Goal: Task Accomplishment & Management: Manage account settings

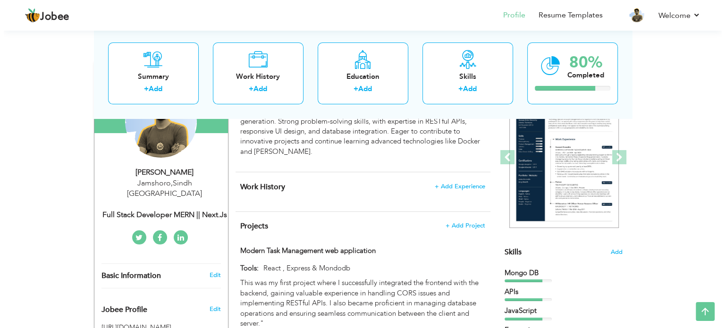
scroll to position [138, 0]
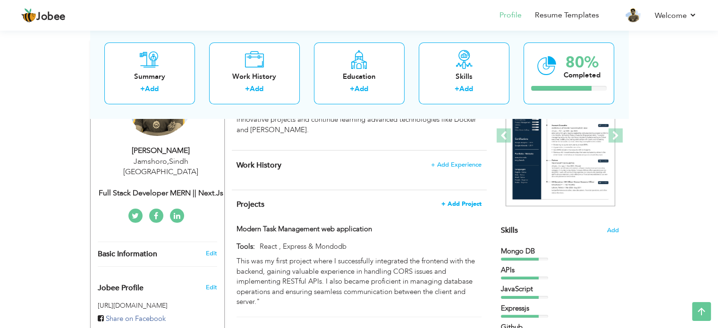
drag, startPoint x: 477, startPoint y: 198, endPoint x: 461, endPoint y: 202, distance: 16.1
click at [461, 202] on span "+ Add Project" at bounding box center [461, 204] width 40 height 7
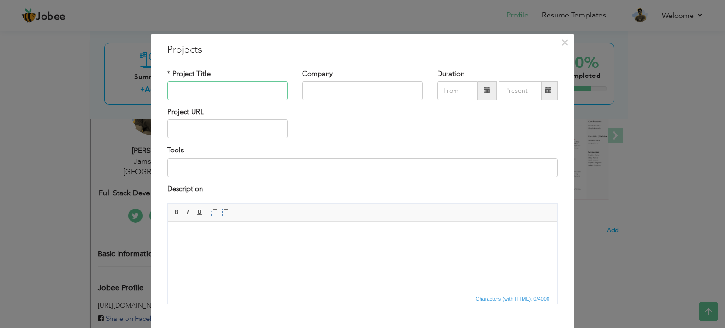
click at [216, 86] on input "text" at bounding box center [227, 90] width 121 height 19
type input "Intellishare ai"
click at [325, 92] on input "text" at bounding box center [362, 90] width 121 height 19
type input "NetworkAlgo"
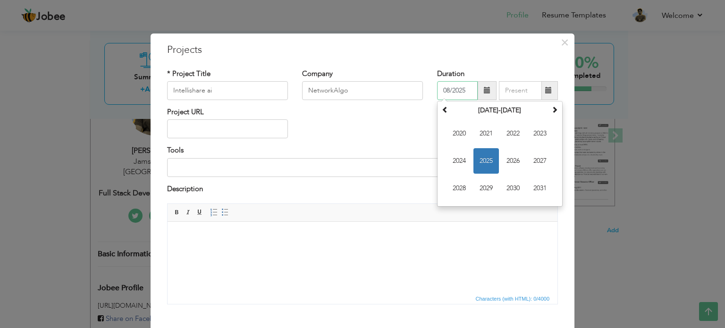
click at [455, 94] on input "08/2025" at bounding box center [457, 90] width 41 height 19
click at [453, 161] on span "2024" at bounding box center [459, 160] width 25 height 25
click at [500, 188] on span "Nov" at bounding box center [512, 188] width 25 height 25
type input "11/2024"
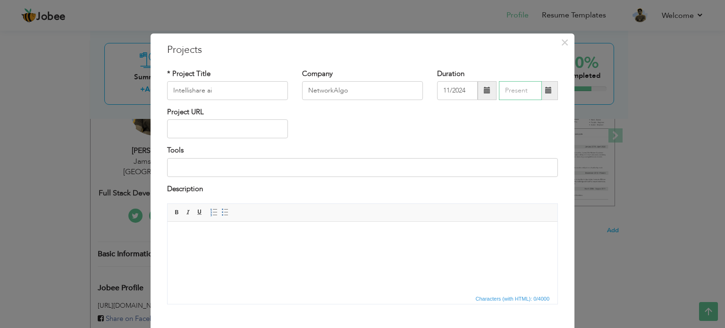
type input "08/2025"
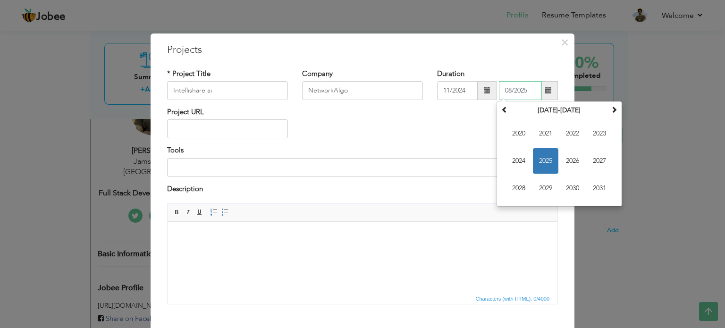
click at [517, 86] on input "08/2025" at bounding box center [520, 90] width 43 height 19
click at [536, 153] on span "2025" at bounding box center [545, 160] width 25 height 25
click at [594, 162] on span "Aug" at bounding box center [599, 160] width 25 height 25
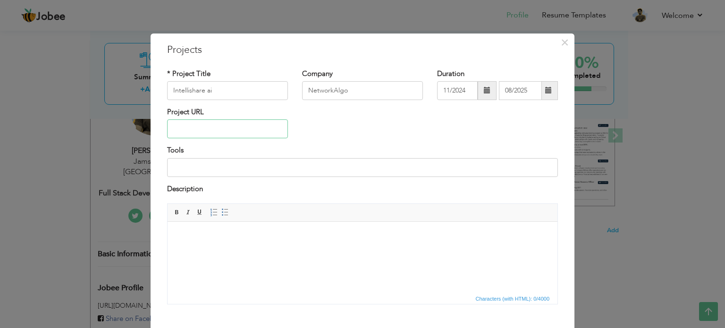
click at [245, 132] on input "text" at bounding box center [227, 128] width 121 height 19
click at [238, 172] on input at bounding box center [362, 167] width 391 height 19
click at [315, 128] on div "Project URL" at bounding box center [362, 126] width 405 height 38
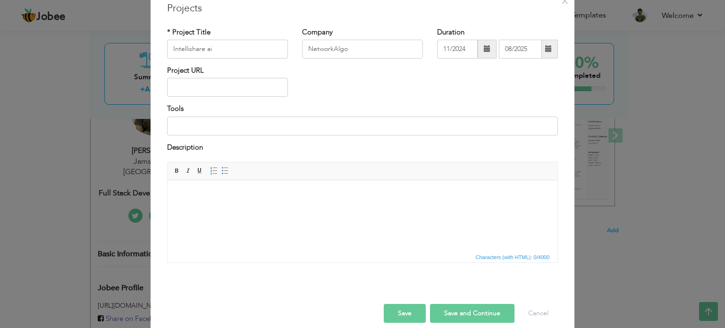
scroll to position [52, 0]
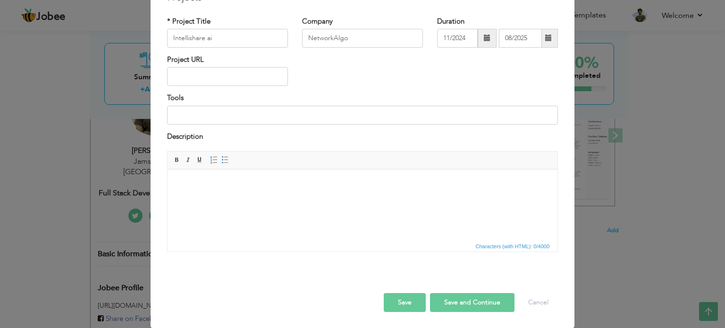
click at [264, 198] on html at bounding box center [363, 183] width 390 height 29
click at [198, 39] on input "Intellishare ai" at bounding box center [227, 38] width 121 height 19
type input "IntelliShare ai"
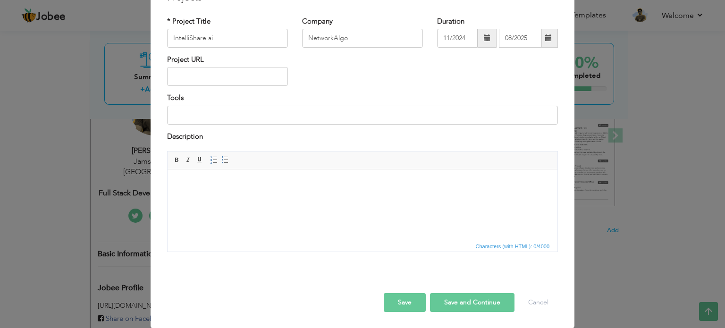
click at [212, 190] on html at bounding box center [363, 183] width 390 height 29
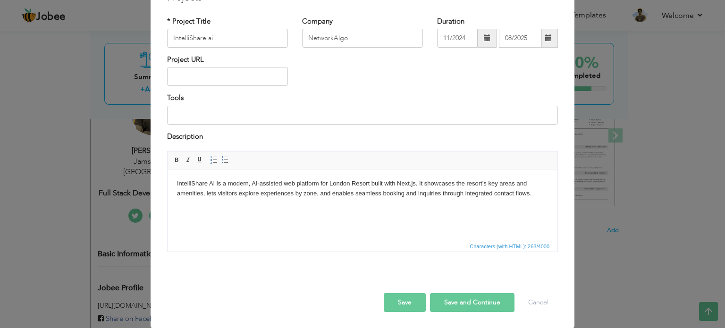
click at [215, 188] on body "IntelliShare AI is a modern, AI-assisted web platform for London Resort built w…" at bounding box center [362, 189] width 371 height 20
click at [255, 208] on html "[URL] is a modern, AI-assisted web platform for London Resort built with Next.j…" at bounding box center [363, 188] width 390 height 39
click at [231, 208] on html "[URL] is a modern, AI-assisted web platform for London Resort built with Next.j…" at bounding box center [363, 188] width 390 height 39
click at [538, 196] on body "[URL] is a modern, AI-assisted web platform for London Resort built with Next.j…" at bounding box center [362, 189] width 371 height 20
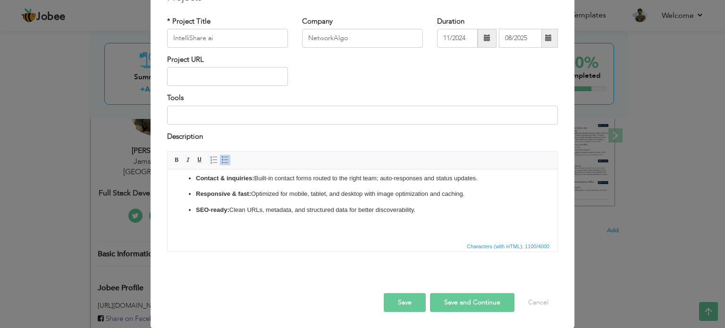
scroll to position [19, 0]
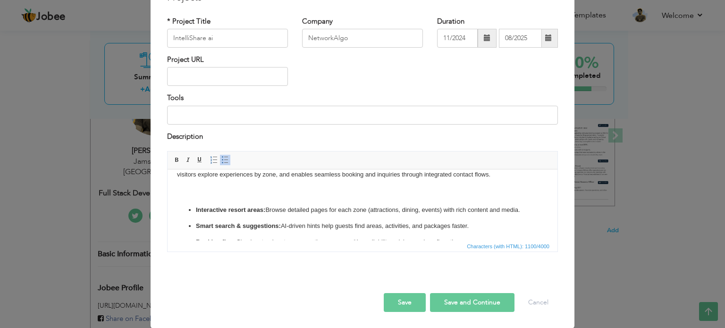
click at [449, 207] on p "Interactive resort areas: Browse detailed pages for each zone (attractions, din…" at bounding box center [362, 210] width 333 height 10
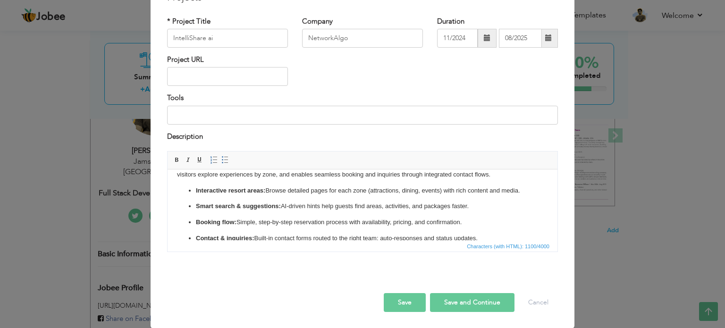
click at [274, 218] on p "Booking flow: Simple, step-by-step reservation process with availability, prici…" at bounding box center [362, 223] width 333 height 10
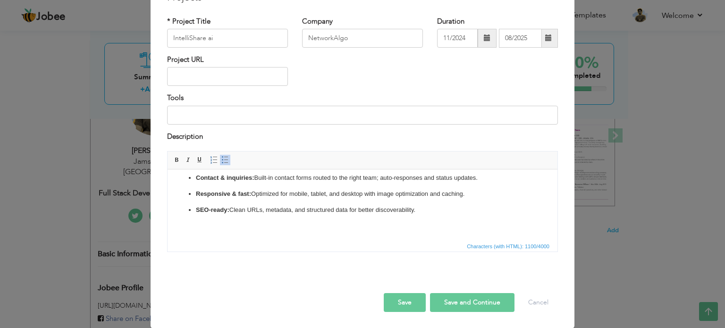
click at [433, 209] on p "SEO-ready: Clean URLs, metadata, and structured data for better discoverability." at bounding box center [362, 210] width 333 height 10
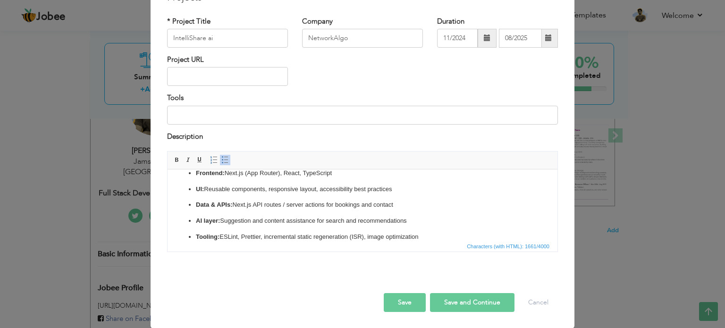
click ul "Interactive resort areas: Browse detailed pages for each zone (attractions, din…"
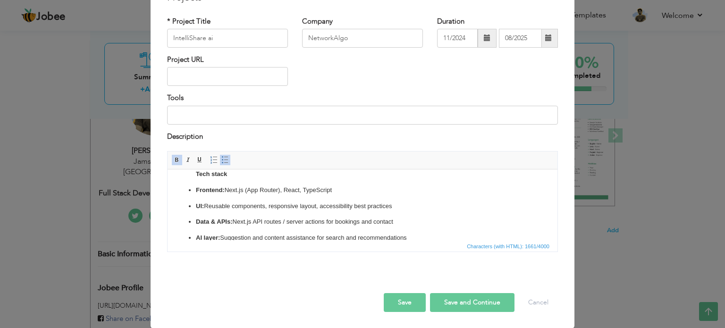
scroll to position [160, 0]
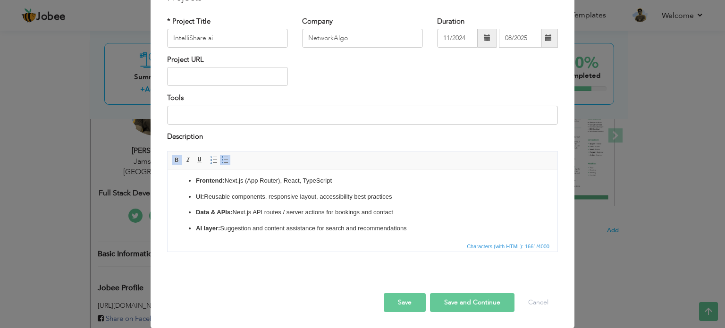
click ul "Interactive resort areas: Browse detailed pages for each zone (attractions, din…"
click at [406, 213] on p "Data & APIs: Next.js API routes / server actions for bookings and contact" at bounding box center [362, 213] width 333 height 10
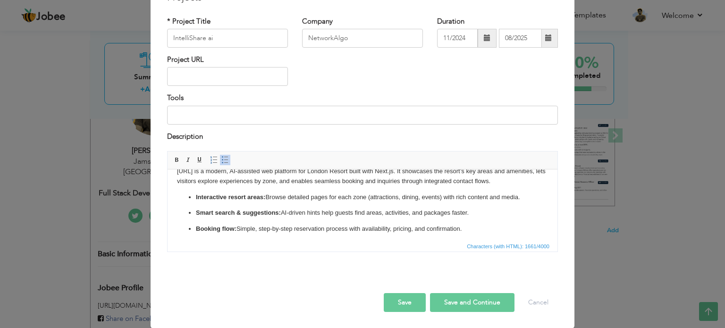
scroll to position [0, 0]
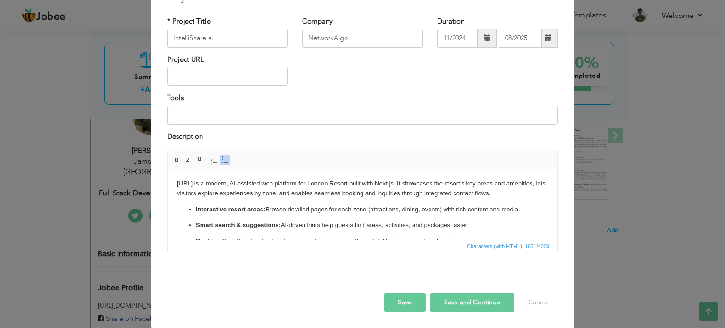
click at [242, 207] on strong "Interactive resort areas:" at bounding box center [230, 209] width 69 height 7
click at [227, 202] on body "IntelliShare.ai is a modern, AI-assisted web platform for London Resort built w…" at bounding box center [362, 302] width 371 height 247
click at [538, 193] on body "IntelliShare.ai is a modern, AI-assisted web platform for London Resort built w…" at bounding box center [362, 302] width 371 height 247
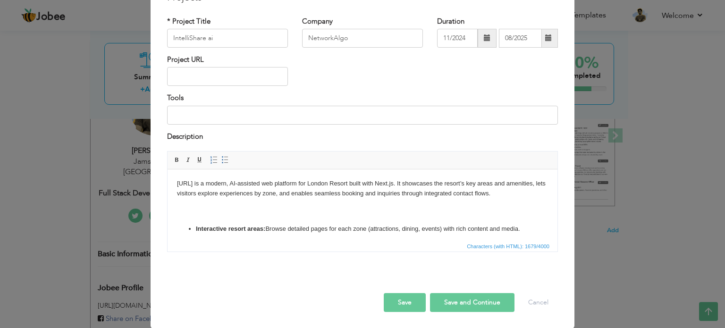
click at [399, 217] on body "IntelliShare.ai is a modern, AI-assisted web platform for London Resort built w…" at bounding box center [362, 312] width 371 height 266
click at [222, 213] on body "IntelliShare.ai is a modern, AI-assisted web platform for London Resort built w…" at bounding box center [362, 312] width 371 height 266
click at [173, 156] on span at bounding box center [177, 160] width 8 height 8
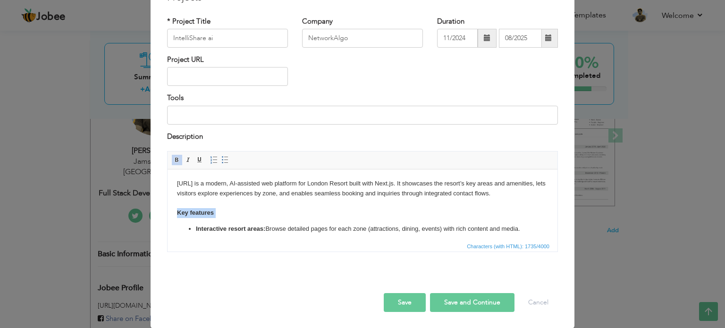
click at [238, 218] on body "IntelliShare.ai is a modern, AI-assisted web platform for London Resort built w…" at bounding box center [362, 312] width 371 height 266
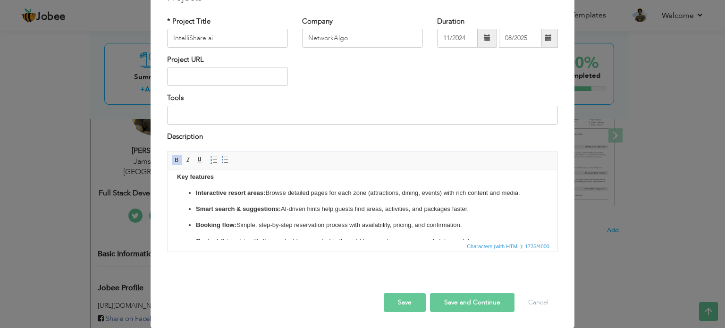
scroll to position [35, 0]
drag, startPoint x: 370, startPoint y: 197, endPoint x: 446, endPoint y: 198, distance: 75.5
click at [446, 198] on p "Interactive resort areas: Browse detailed pages for each zone (attractions, din…" at bounding box center [362, 194] width 333 height 10
click at [398, 209] on p "Smart search & suggestions: AI-driven hints help guests find areas, activities,…" at bounding box center [362, 210] width 333 height 10
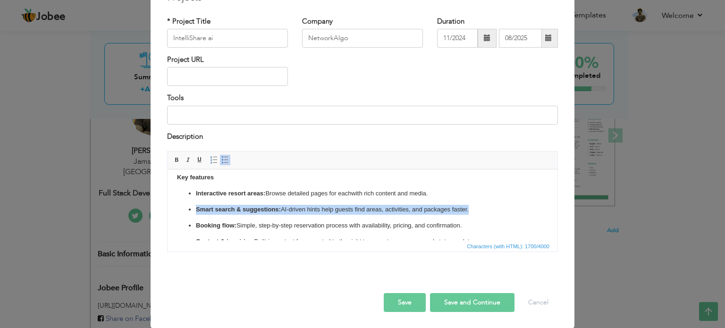
click at [398, 209] on p "Smart search & suggestions: AI-driven hints help guests find areas, activities,…" at bounding box center [362, 210] width 333 height 10
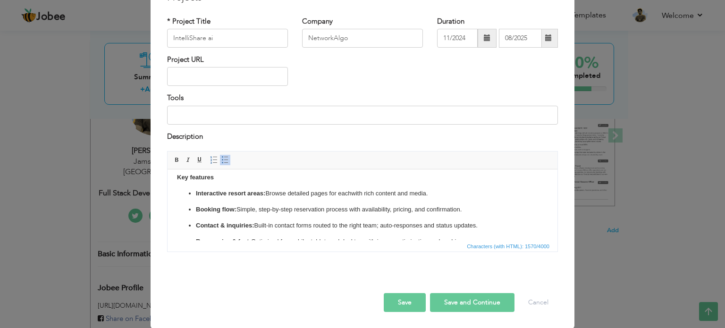
click at [401, 210] on p "​​​​​​​ Booking flow: Simple, step-by-step reservation process with availabilit…" at bounding box center [362, 210] width 333 height 10
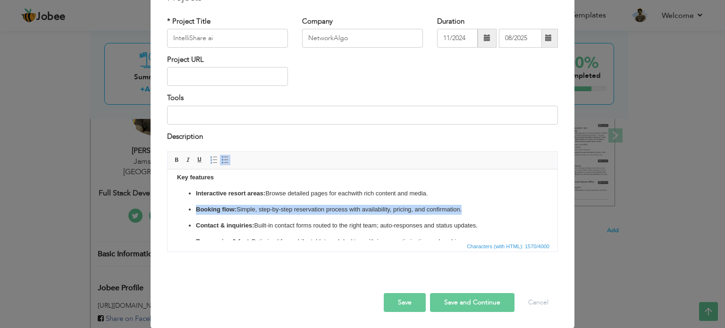
click at [401, 210] on p "​​​​​​​ Booking flow: Simple, step-by-step reservation process with availabilit…" at bounding box center [362, 210] width 333 height 10
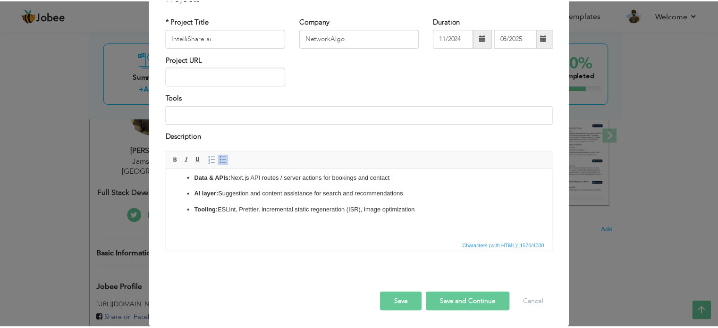
scroll to position [0, 0]
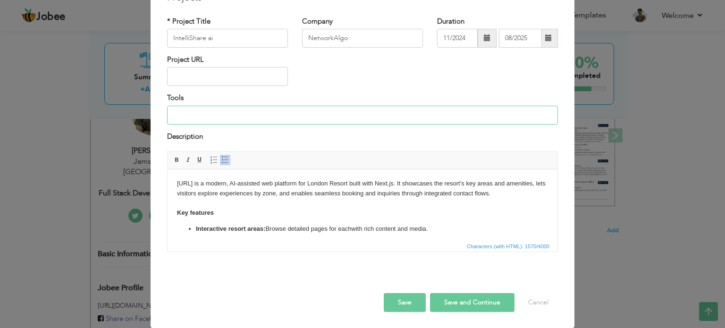
click at [380, 118] on input at bounding box center [362, 115] width 391 height 19
type input "Nextjs"
click at [409, 298] on button "Save" at bounding box center [405, 302] width 42 height 19
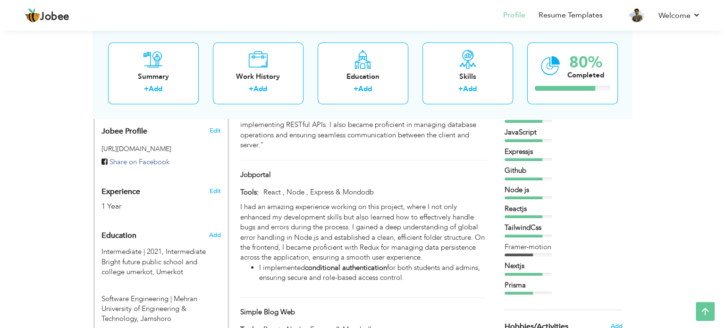
scroll to position [292, 0]
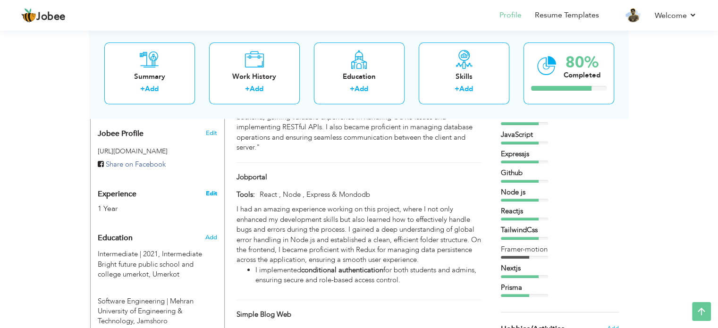
click at [208, 189] on link "Edit" at bounding box center [210, 193] width 11 height 8
type input "[PERSON_NAME]"
type input "kumar"
type input "03491100042"
select select "number:166"
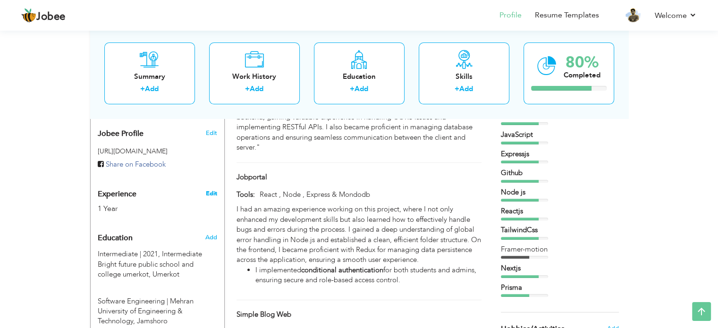
type input "Sindh"
type input "Jamshoro"
select select "number:3"
type input "Full Stack Developer MERN || Next.js"
type input "https://www.linkedin.com/in/kelash-kumar-47245a255/"
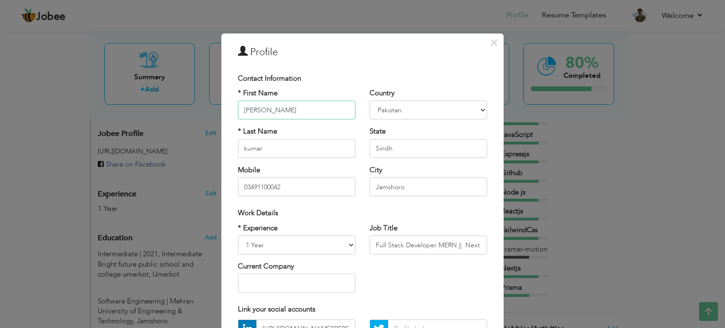
scroll to position [100, 0]
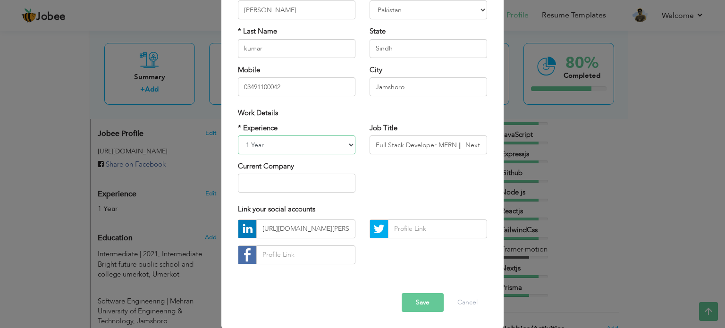
click at [248, 144] on select "Entry Level Less than 1 Year 1 Year 2 Years 3 Years 4 Years 5 Years 6 Years 7 Y…" at bounding box center [297, 144] width 118 height 19
select select "number:4"
click at [238, 135] on select "Entry Level Less than 1 Year 1 Year 2 Years 3 Years 4 Years 5 Years 6 Years 7 Y…" at bounding box center [297, 144] width 118 height 19
click at [304, 191] on input "text" at bounding box center [297, 183] width 118 height 19
click at [312, 188] on input "text" at bounding box center [297, 183] width 118 height 19
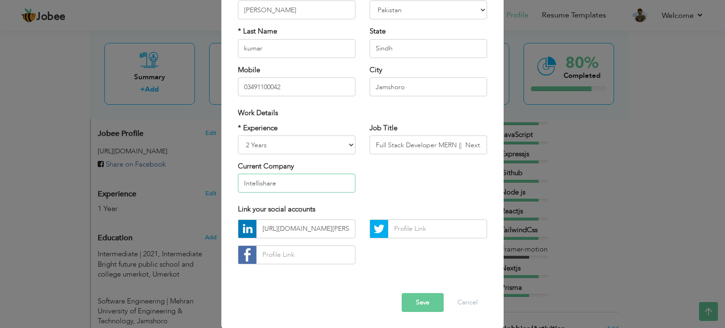
click at [317, 186] on input "Intellishare" at bounding box center [297, 183] width 118 height 19
type input "Intellishare"
click at [404, 190] on div "* Experience Entry Level Less than 1 Year 1 Year 2 Years 3 Years 4 Years 5 Year…" at bounding box center [362, 161] width 263 height 77
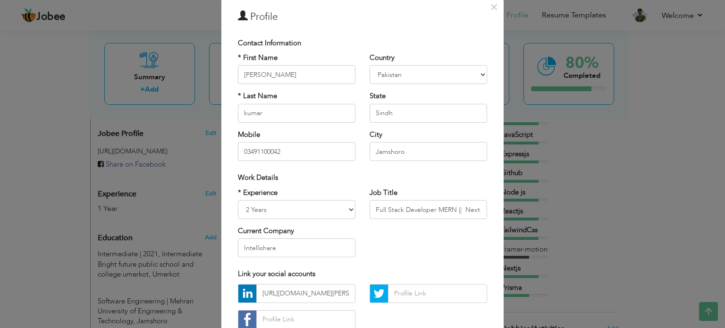
scroll to position [33, 0]
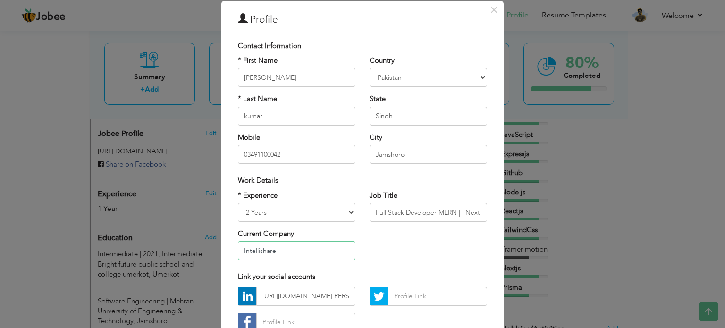
click at [256, 253] on input "Intellishare" at bounding box center [297, 250] width 118 height 19
type input "N"
type input "Intellishare"
click at [397, 159] on input "Jamshoro" at bounding box center [429, 154] width 118 height 19
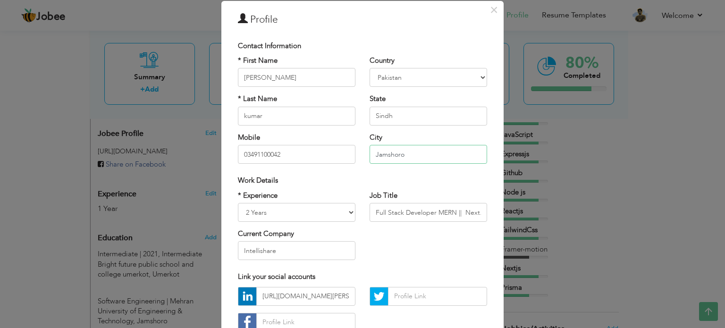
click at [390, 158] on input "Jamshoro" at bounding box center [429, 154] width 118 height 19
type input "Jamshoro"
click at [409, 100] on div "State Sindh Are you sure?" at bounding box center [429, 109] width 118 height 31
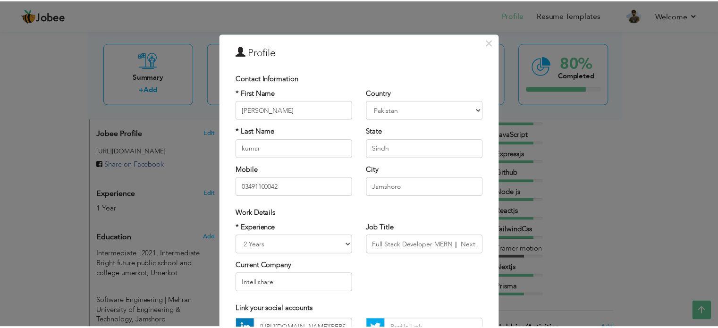
scroll to position [100, 0]
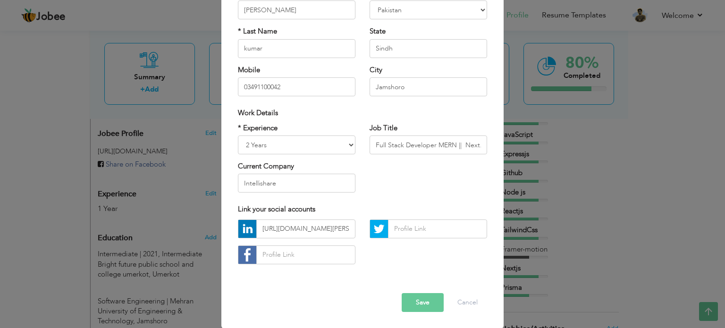
click at [415, 307] on button "Save" at bounding box center [423, 302] width 42 height 19
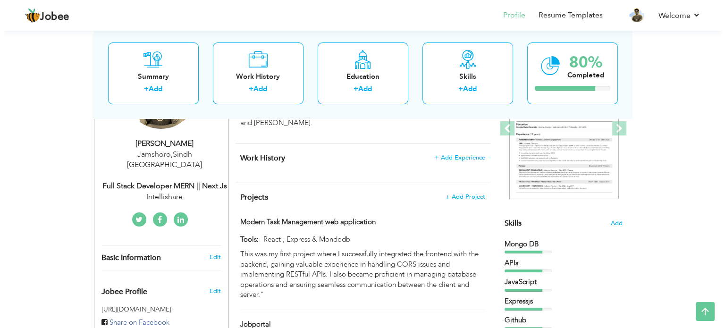
scroll to position [120, 0]
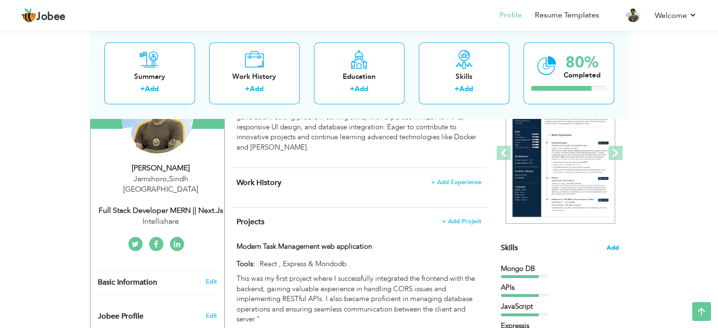
click at [617, 248] on span "Add" at bounding box center [613, 248] width 12 height 9
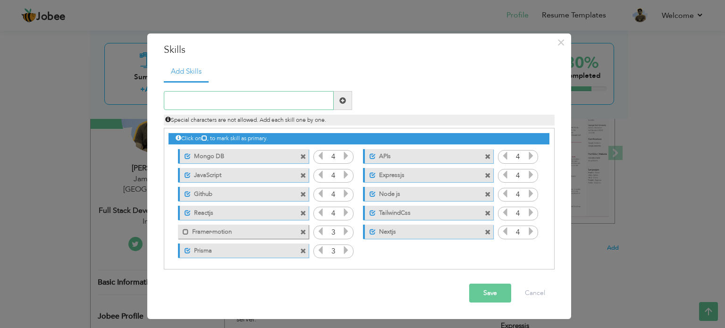
click at [253, 101] on input "text" at bounding box center [249, 100] width 170 height 19
type input "Postgres"
click at [347, 96] on span at bounding box center [343, 100] width 18 height 19
click at [530, 248] on icon at bounding box center [531, 250] width 8 height 8
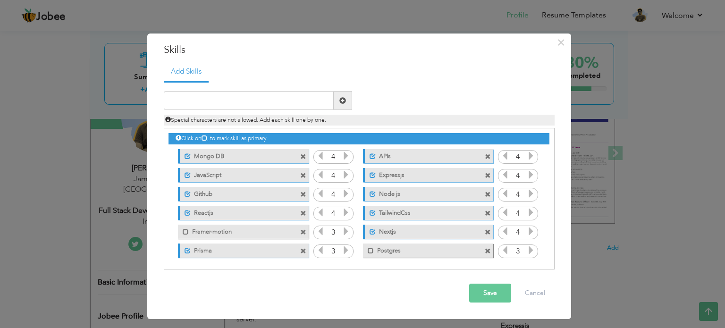
click at [530, 248] on icon at bounding box center [531, 250] width 8 height 8
click at [248, 96] on input "text" at bounding box center [249, 100] width 170 height 19
type input "TypeScript"
click at [347, 98] on span at bounding box center [343, 100] width 18 height 19
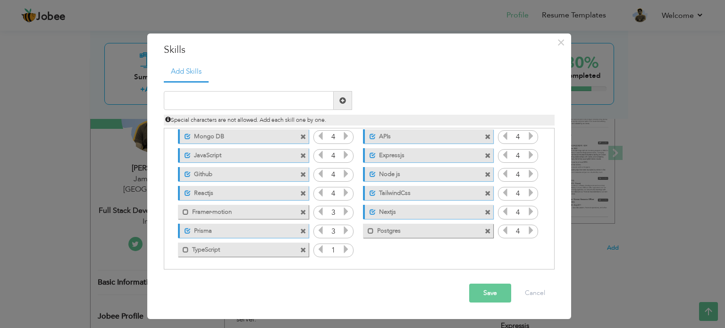
scroll to position [21, 0]
click at [342, 247] on icon at bounding box center [346, 248] width 8 height 8
click at [370, 232] on span at bounding box center [371, 230] width 6 height 6
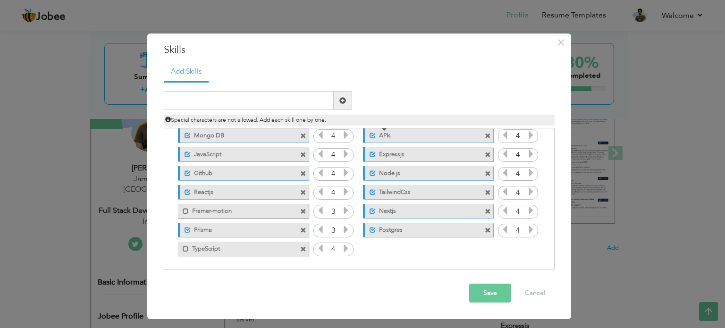
click at [372, 135] on span at bounding box center [373, 136] width 6 height 6
click at [370, 153] on span at bounding box center [373, 155] width 6 height 6
click at [370, 192] on span at bounding box center [373, 192] width 6 height 6
click at [186, 137] on span at bounding box center [188, 136] width 6 height 6
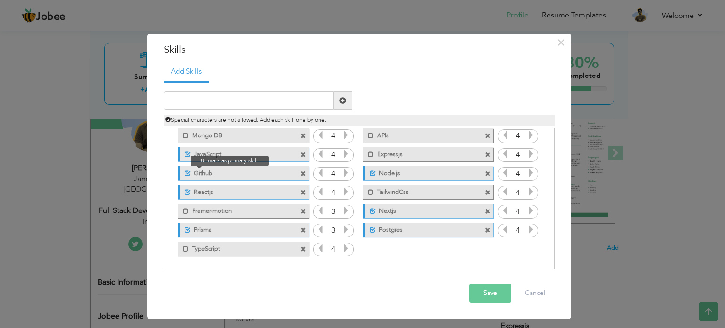
click at [186, 172] on span at bounding box center [188, 173] width 6 height 6
click at [250, 107] on input "text" at bounding box center [249, 100] width 170 height 19
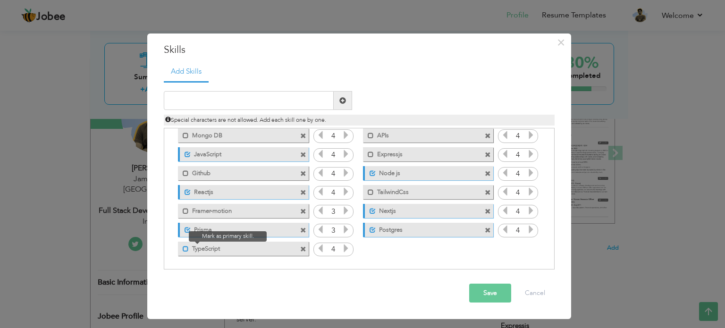
click at [186, 250] on span at bounding box center [186, 249] width 6 height 6
click at [221, 105] on input "text" at bounding box center [249, 100] width 170 height 19
type input "MySql"
click at [347, 102] on span at bounding box center [343, 100] width 18 height 19
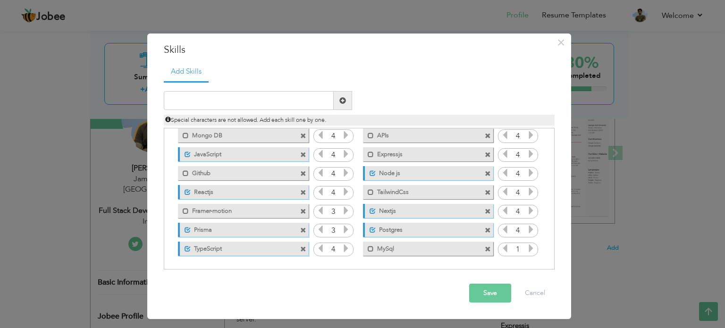
click at [529, 249] on icon at bounding box center [531, 248] width 8 height 8
click at [495, 288] on button "Save" at bounding box center [490, 293] width 42 height 19
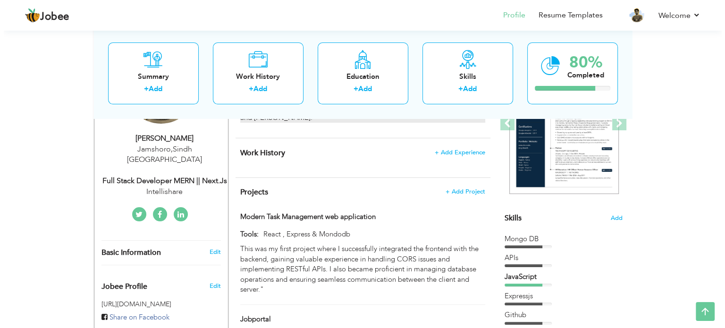
scroll to position [151, 0]
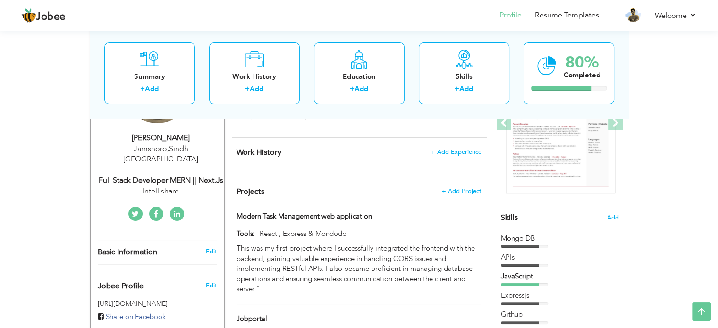
click at [168, 175] on div "Full Stack Developer MERN || Next.js" at bounding box center [161, 180] width 127 height 11
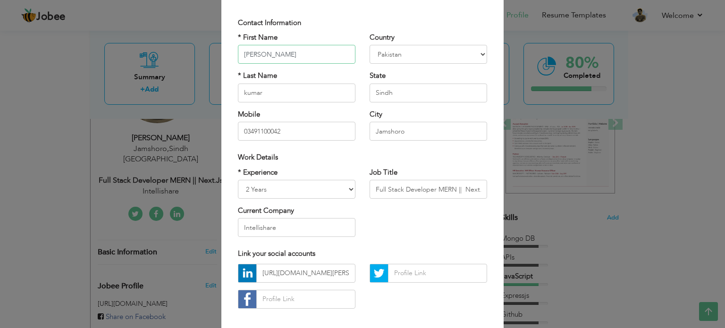
scroll to position [72, 0]
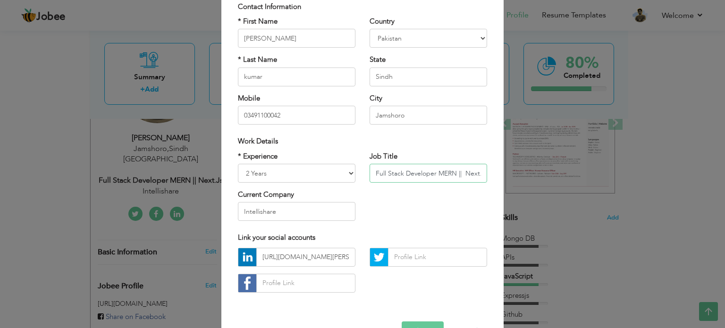
click at [406, 174] on input "Full Stack Developer MERN || Next.js" at bounding box center [429, 173] width 118 height 19
paste input "⚡ Full-Stack Web Developer | React, Next.js & MERN"
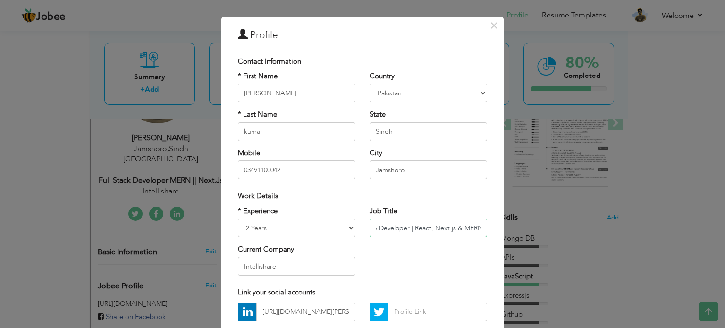
scroll to position [100, 0]
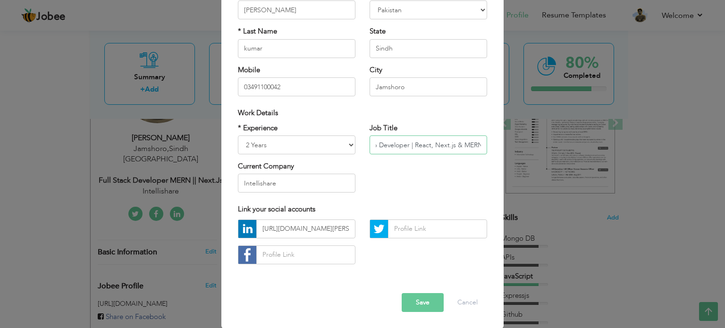
type input "⚡ Full-Stack Web Developer | React, Next.js & MERN"
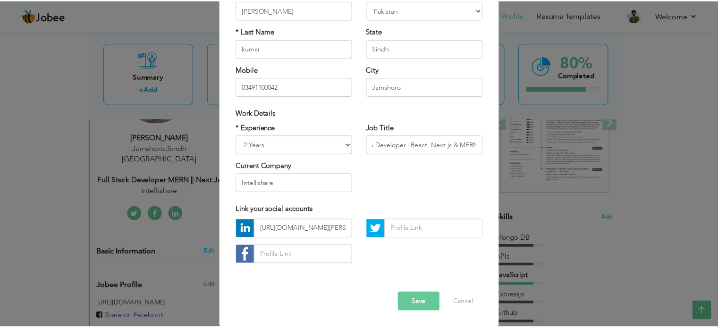
scroll to position [0, 0]
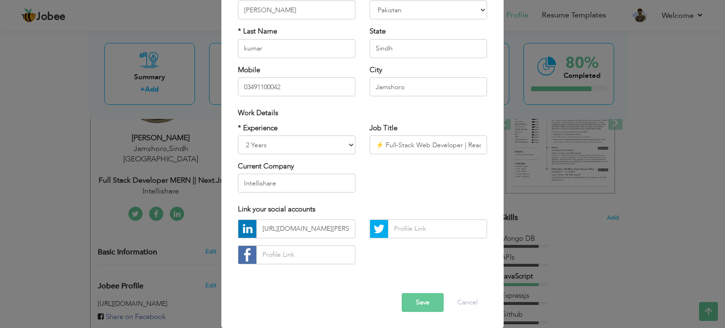
click at [410, 304] on button "Save" at bounding box center [423, 302] width 42 height 19
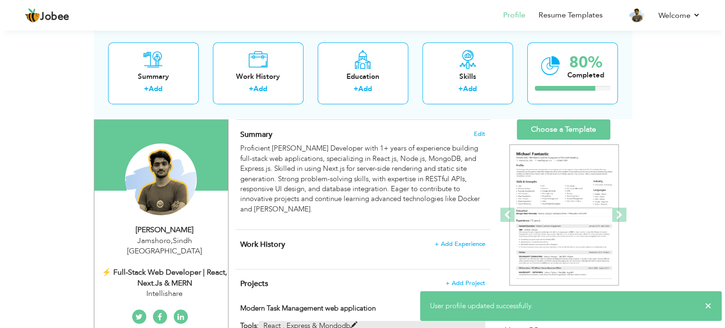
scroll to position [57, 0]
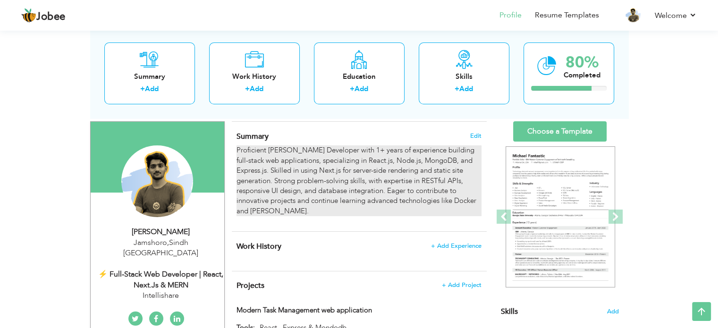
click at [312, 185] on p "Proficient MERN Stack Developer with 1+ years of experience building full-stack…" at bounding box center [359, 180] width 245 height 71
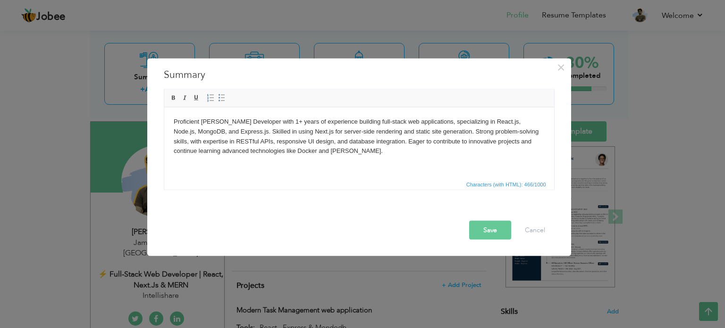
click at [281, 123] on p "Proficient MERN Stack Developer with 1+ years of experience building full-stack…" at bounding box center [358, 136] width 371 height 39
click at [237, 139] on p "Proficient MERN Stack Developer with 2 + years of experience building full-stac…" at bounding box center [358, 136] width 371 height 39
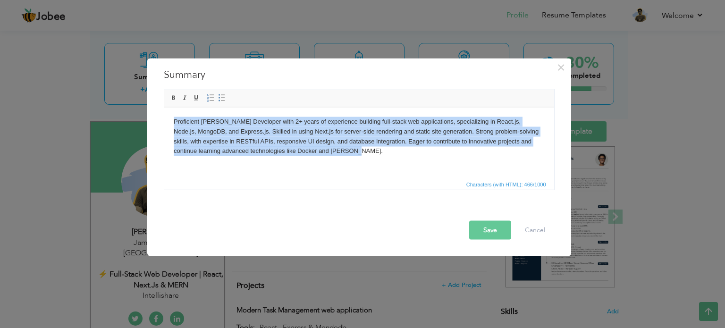
click at [237, 139] on p "Proficient MERN Stack Developer with 2 + years of experience building full-stac…" at bounding box center [358, 136] width 371 height 39
copy p "Proficient MERN Stack Developer with 2 + years of experience building full-stac…"
click at [303, 165] on html "Proficient MERN Stack Developer with 2 + years of experience building full-stac…" at bounding box center [359, 136] width 390 height 58
click at [312, 157] on html "Proficient MERN Stack Developer with 2 + years of experience building full-stac…" at bounding box center [359, 136] width 390 height 58
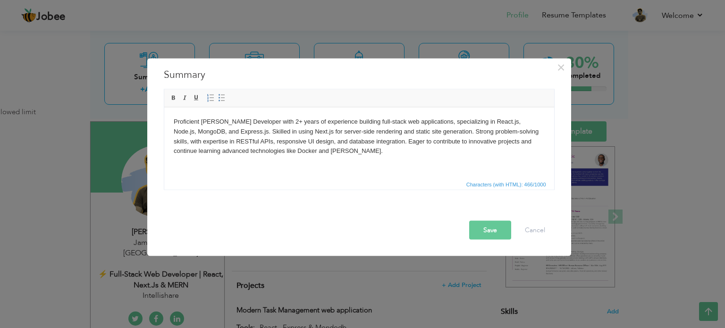
click at [315, 155] on p "Proficient MERN Stack Developer with 2 + years of experience building full-stac…" at bounding box center [358, 136] width 371 height 39
click at [265, 139] on p "Proficient MERN Stack Developer with 2 + years of experience building full-stac…" at bounding box center [358, 136] width 371 height 39
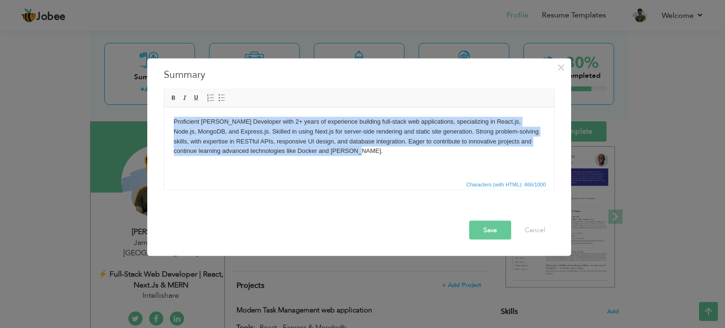
click at [265, 139] on p "Proficient MERN Stack Developer with 2 + years of experience building full-stac…" at bounding box center [358, 136] width 371 height 39
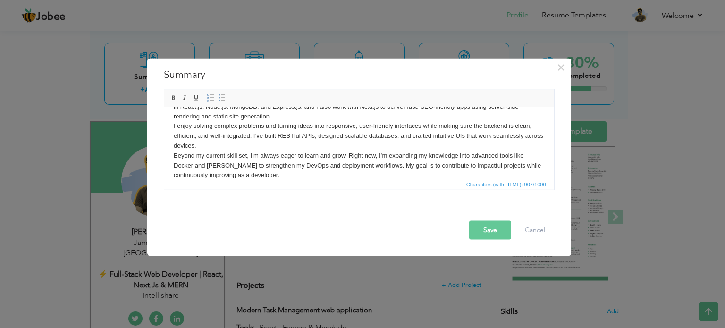
scroll to position [0, 0]
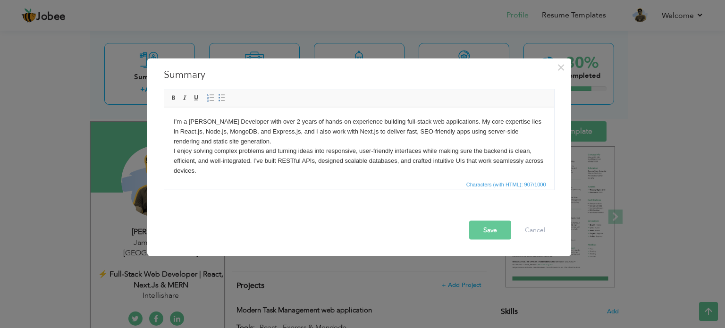
click at [293, 130] on p "I’m a MERN Stack Developer with over 2 years of hands-on experience building fu…" at bounding box center [358, 161] width 371 height 88
click at [239, 134] on p "I’m a MERN Stack Developer with over 2 years of hands-on experience building fu…" at bounding box center [358, 161] width 371 height 88
click at [196, 130] on p "I’m a MERN Stack Developer with over 2 years of hands-on experience building fu…" at bounding box center [358, 161] width 371 height 88
click at [208, 132] on p "I’m a MERN Stack Developer with over 2 years of hands-on experience building fu…" at bounding box center [358, 161] width 371 height 88
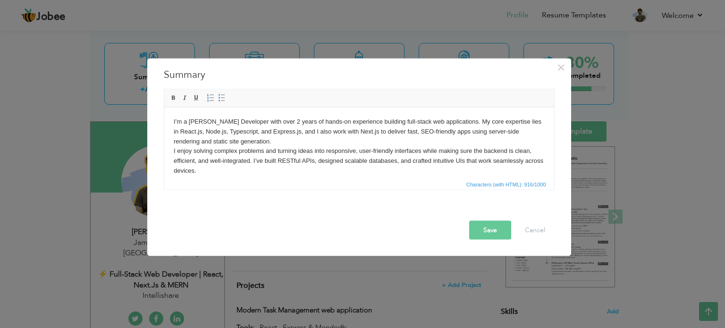
click at [352, 157] on p "I’m a MERN Stack Developer with over 2 years of hands-on experience building fu…" at bounding box center [358, 161] width 371 height 88
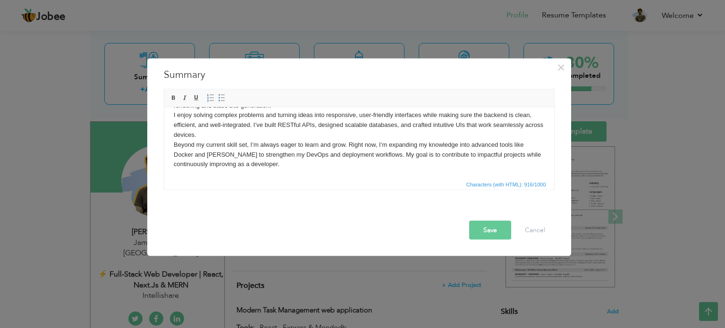
click at [496, 226] on button "Save" at bounding box center [490, 229] width 42 height 19
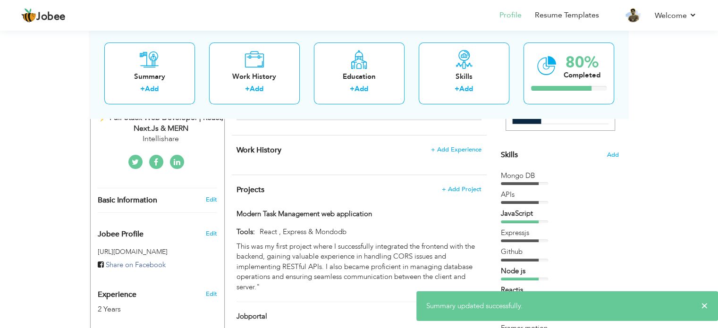
scroll to position [213, 0]
click at [457, 146] on span "+ Add Experience" at bounding box center [456, 149] width 51 height 7
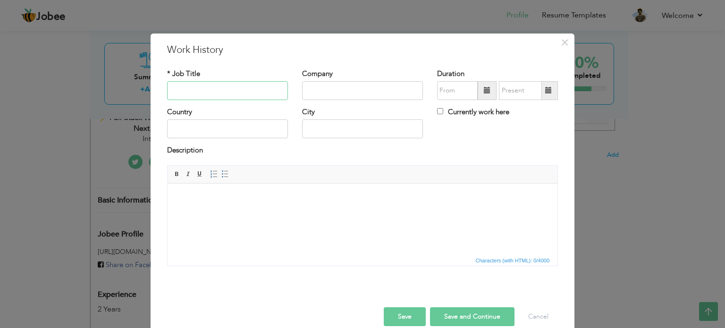
click at [254, 90] on input "text" at bounding box center [227, 90] width 121 height 19
click at [351, 96] on input "text" at bounding box center [362, 90] width 121 height 19
click at [495, 148] on div "Description" at bounding box center [362, 151] width 391 height 12
click at [545, 309] on button "Cancel" at bounding box center [538, 316] width 39 height 19
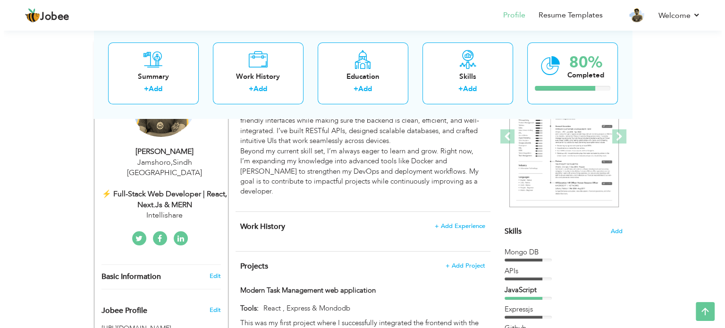
scroll to position [137, 0]
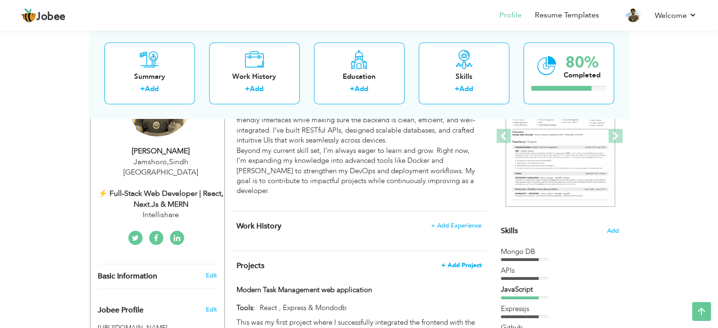
click at [476, 262] on span "+ Add Project" at bounding box center [461, 265] width 40 height 7
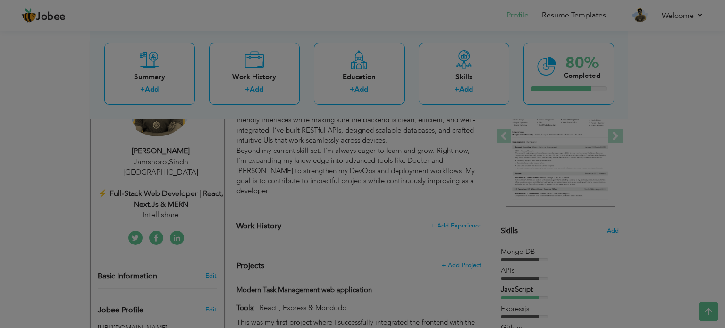
scroll to position [0, 0]
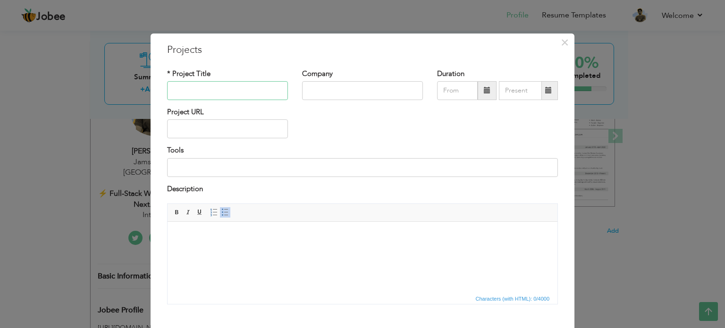
paste input "Lead Management Reporting Dashboard (MERN with MySQL)"
type input "Lead Management Reporting Dashboard (MERN with MySQL)"
click at [236, 248] on html at bounding box center [363, 236] width 390 height 29
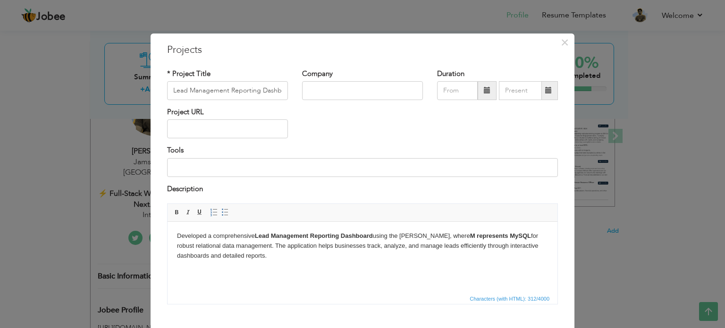
click at [296, 256] on body "Developed a comprehensive Lead Management Reporting Dashboard using the MERN st…" at bounding box center [362, 245] width 371 height 29
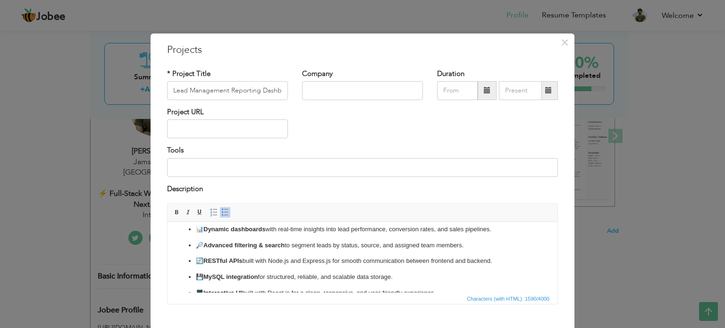
scroll to position [55, 0]
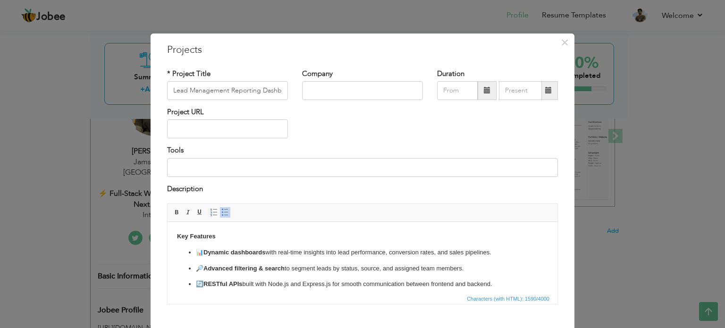
click at [212, 248] on p "📊 Dynamic dashboards with real-time insights into lead performance, conversion …" at bounding box center [362, 253] width 333 height 10
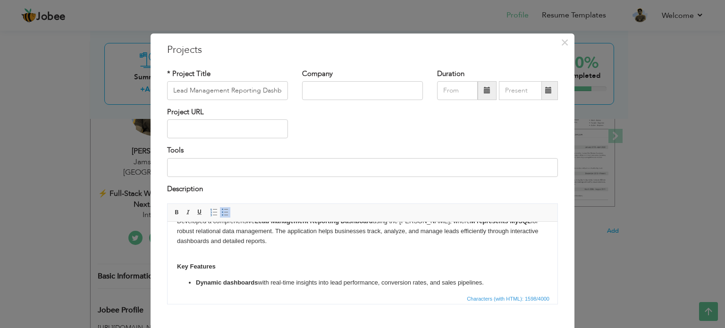
scroll to position [0, 0]
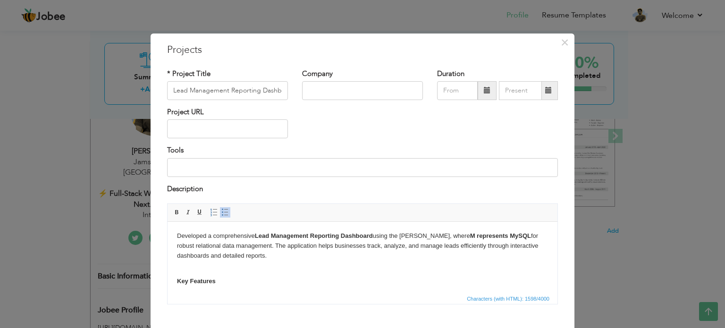
click at [323, 277] on p "Key Features" at bounding box center [362, 282] width 371 height 10
click at [470, 237] on strong "M represents MySQL" at bounding box center [500, 235] width 61 height 7
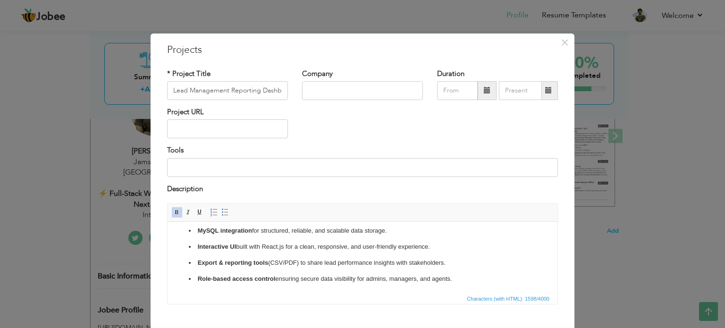
scroll to position [111, 0]
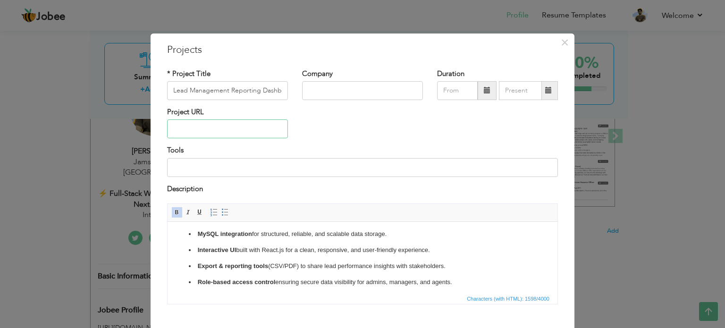
click at [220, 127] on input "text" at bounding box center [227, 128] width 121 height 19
click at [352, 91] on input "text" at bounding box center [362, 90] width 121 height 19
type input "Network Algo"
click at [452, 126] on div "Project URL" at bounding box center [362, 126] width 405 height 38
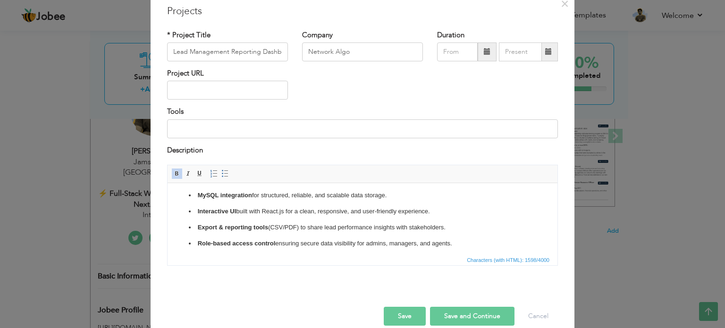
scroll to position [52, 0]
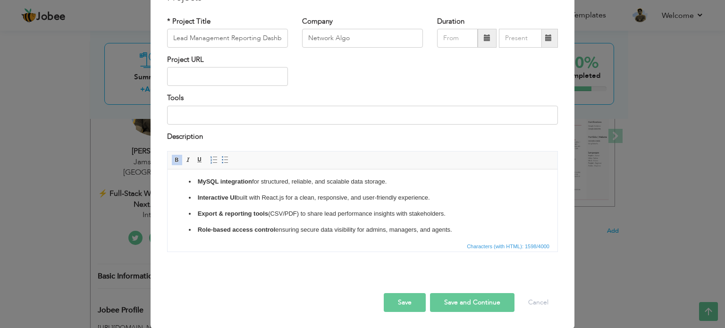
click at [448, 304] on button "Save and Continue" at bounding box center [472, 302] width 85 height 19
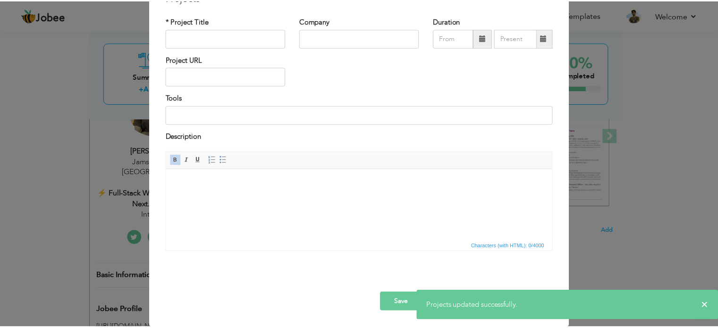
scroll to position [0, 0]
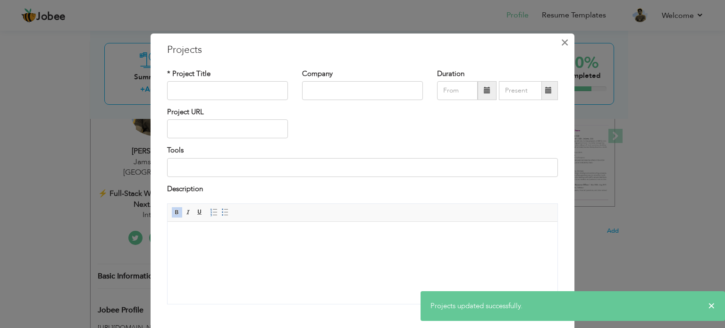
click at [561, 42] on span "×" at bounding box center [565, 42] width 8 height 17
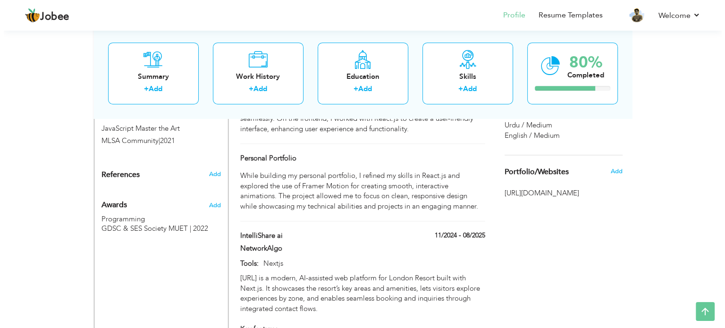
scroll to position [627, 0]
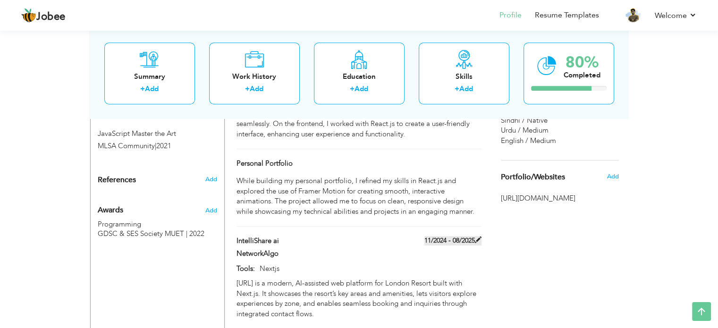
click at [477, 237] on span at bounding box center [478, 240] width 7 height 7
type input "IntelliShare ai"
type input "NetworkAlgo"
type input "11/2024"
type input "08/2025"
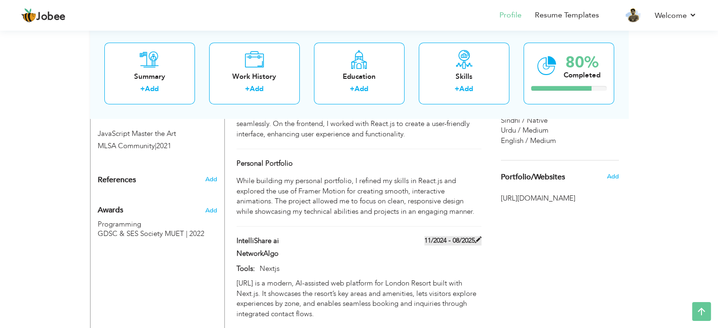
type input "Nextjs"
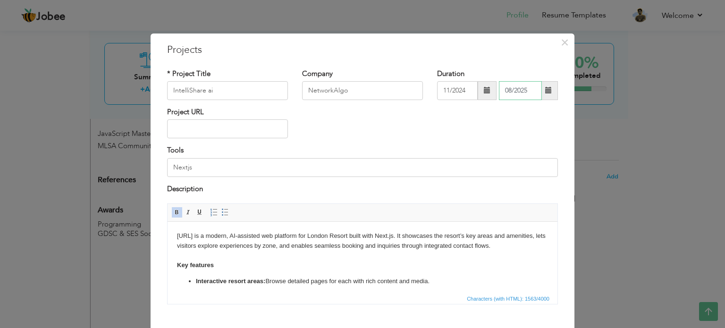
click at [515, 94] on input "08/2025" at bounding box center [520, 90] width 43 height 19
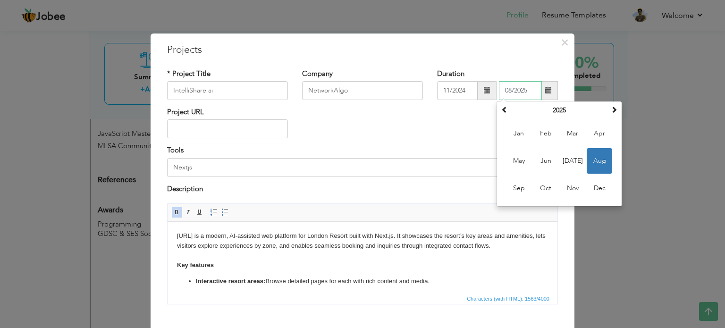
click at [515, 94] on input "08/2025" at bounding box center [520, 90] width 43 height 19
type input "0"
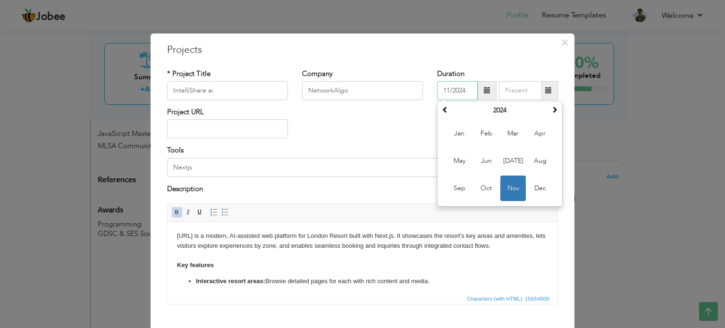
click at [457, 90] on input "11/2024" at bounding box center [457, 90] width 41 height 19
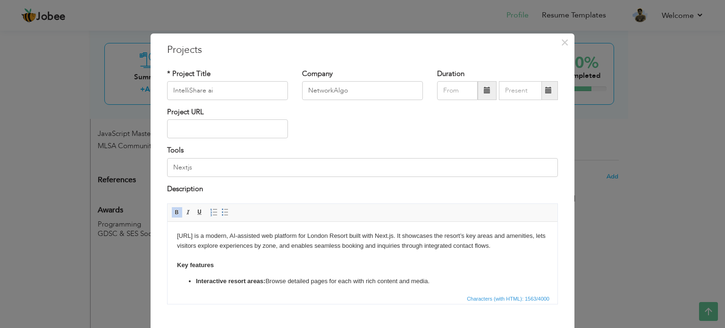
click at [395, 185] on div "Description" at bounding box center [362, 190] width 391 height 12
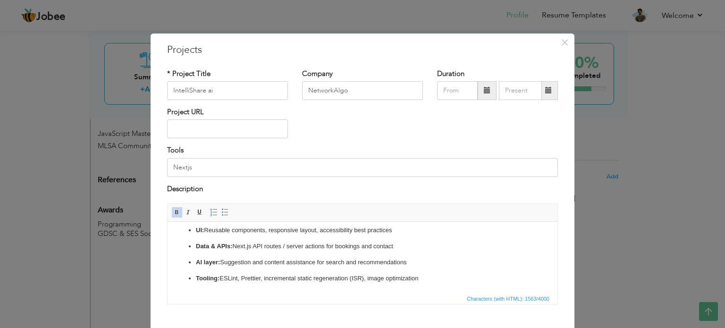
scroll to position [52, 0]
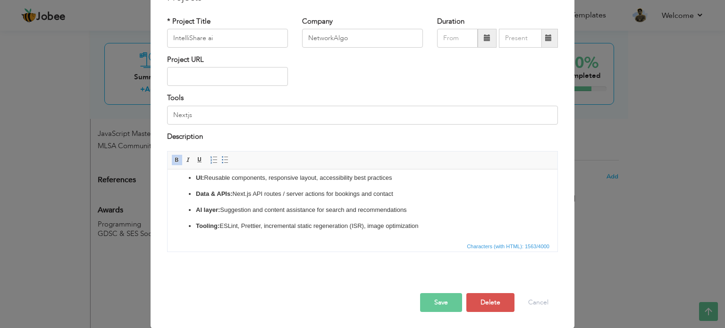
click at [443, 308] on button "Save" at bounding box center [441, 302] width 42 height 19
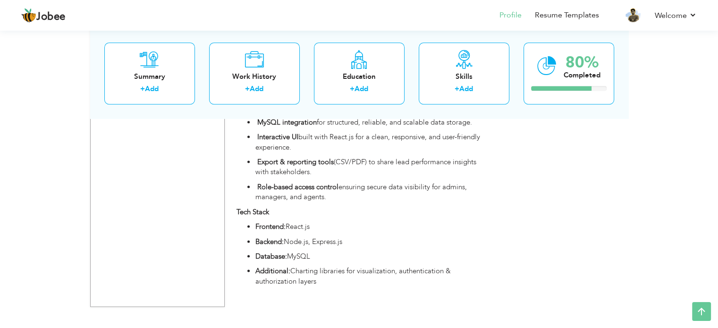
scroll to position [1304, 0]
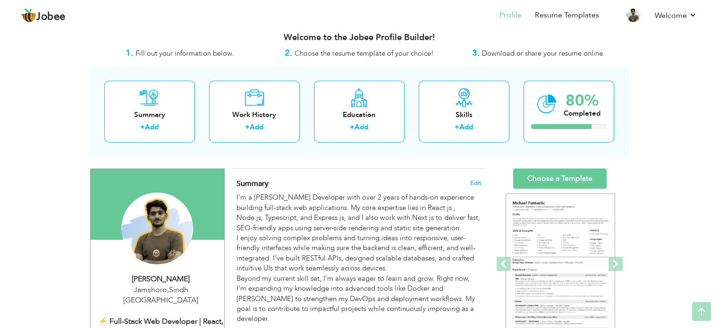
scroll to position [0, 0]
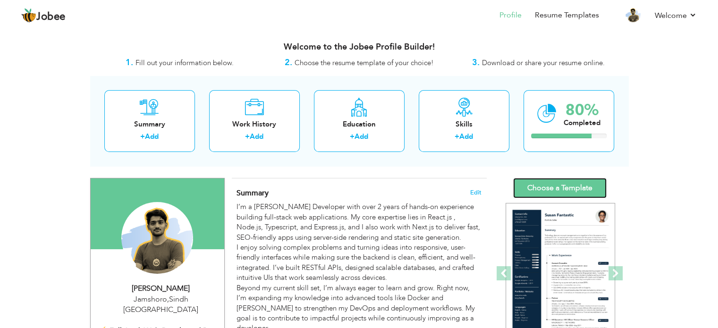
click at [572, 182] on link "Choose a Template" at bounding box center [559, 188] width 93 height 20
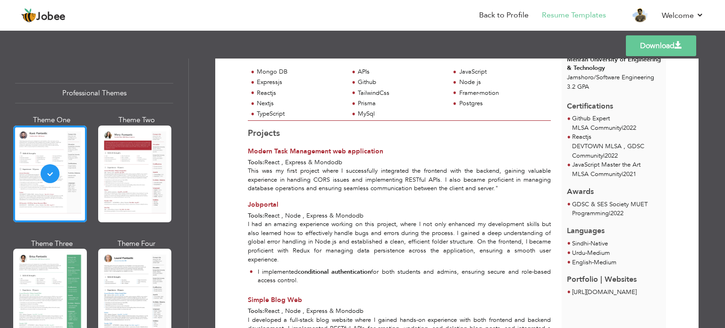
scroll to position [192, 0]
click at [594, 291] on link "[URL][DOMAIN_NAME]" at bounding box center [604, 291] width 65 height 8
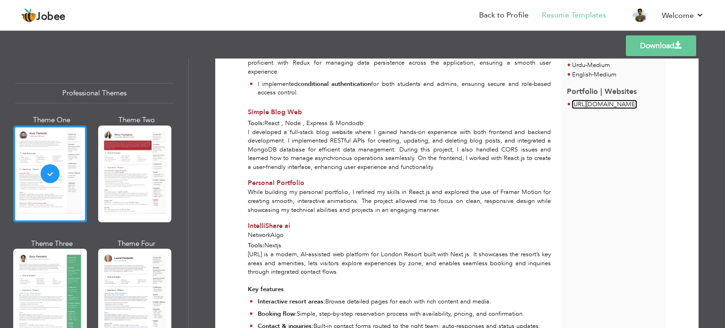
scroll to position [0, 0]
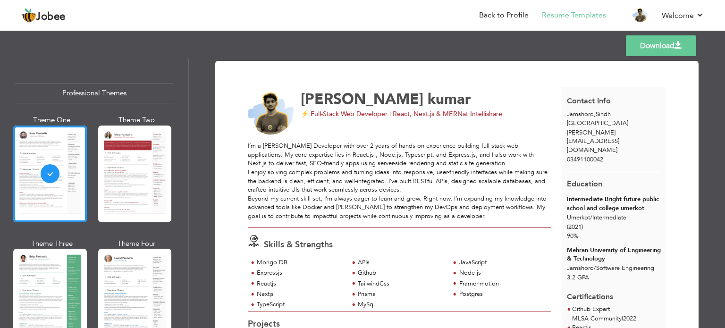
click at [671, 48] on link "Download" at bounding box center [661, 45] width 70 height 21
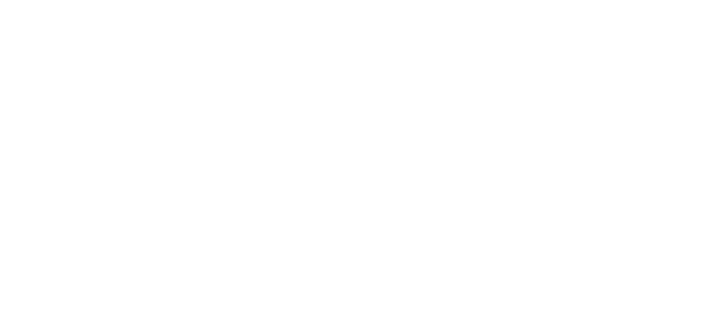
select select
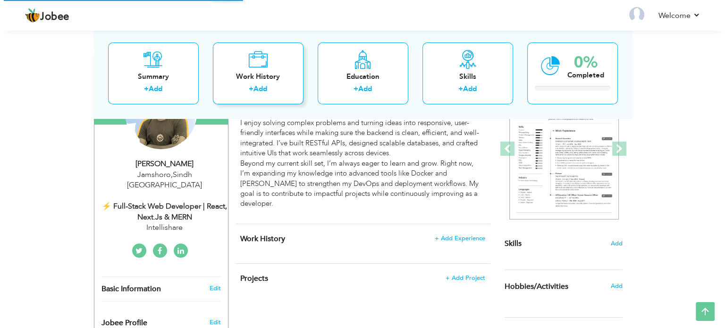
scroll to position [125, 0]
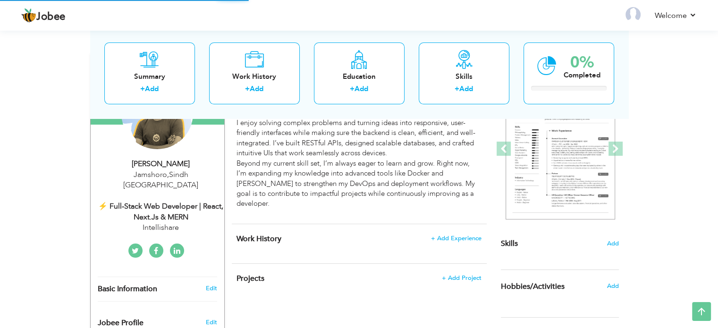
select select "?"
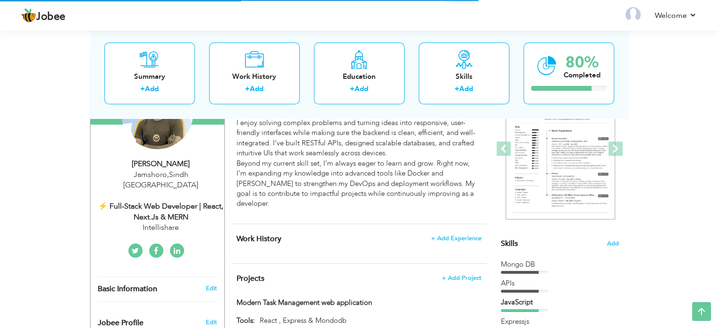
click at [186, 201] on div "⚡ Full-Stack Web Developer | React, Next.js & MERN" at bounding box center [161, 212] width 127 height 22
select select "number:166"
select select "number:4"
type input "Intellishare"
type input "⚡ Full-Stack Web Developer | React, Next.js & MERN"
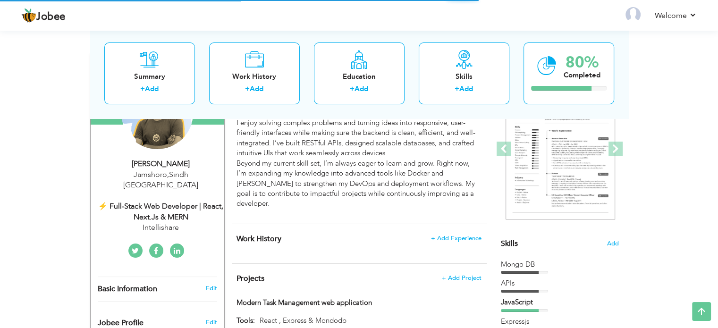
type input "[URL][DOMAIN_NAME][PERSON_NAME]"
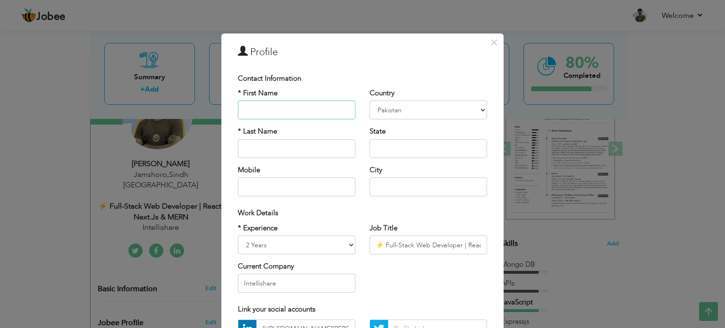
scroll to position [0, 0]
click at [384, 243] on input "⚡ Full-Stack Web Developer | React, Next.js & MERN" at bounding box center [429, 245] width 118 height 19
click at [452, 244] on input "⚡ Full-Stack Web Developer | React, Next.js & MERN" at bounding box center [429, 245] width 118 height 19
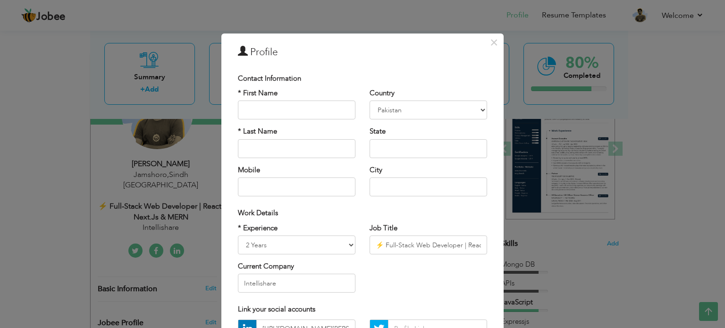
click at [441, 286] on div "* Experience Entry Level Less than 1 Year 1 Year 2 Years 3 Years 4 Years 5 Year…" at bounding box center [362, 261] width 263 height 77
click at [302, 287] on input "Intellishare" at bounding box center [297, 283] width 118 height 19
click at [387, 275] on div "* Experience Entry Level Less than 1 Year 1 Year 2 Years 3 Years 4 Years 5 Year…" at bounding box center [362, 261] width 263 height 77
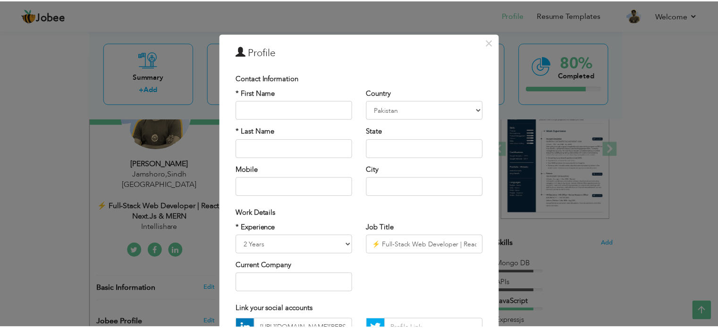
scroll to position [100, 0]
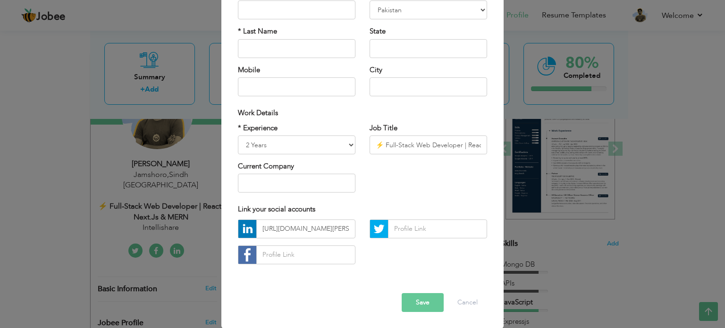
click at [415, 299] on button "Save" at bounding box center [423, 302] width 42 height 19
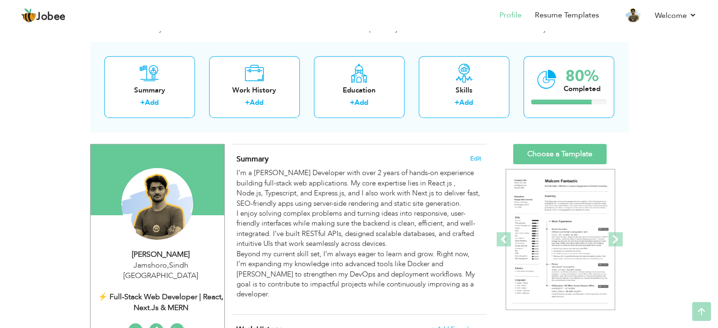
scroll to position [0, 0]
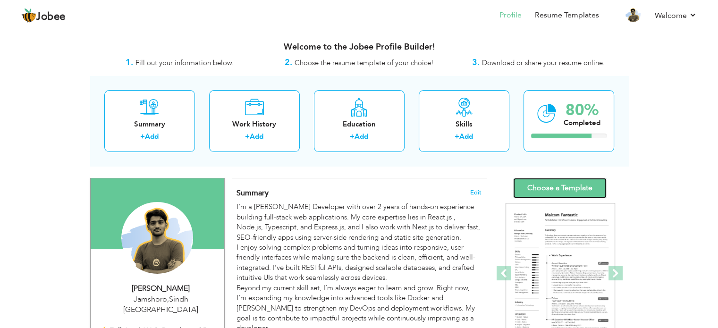
click at [578, 181] on link "Choose a Template" at bounding box center [559, 188] width 93 height 20
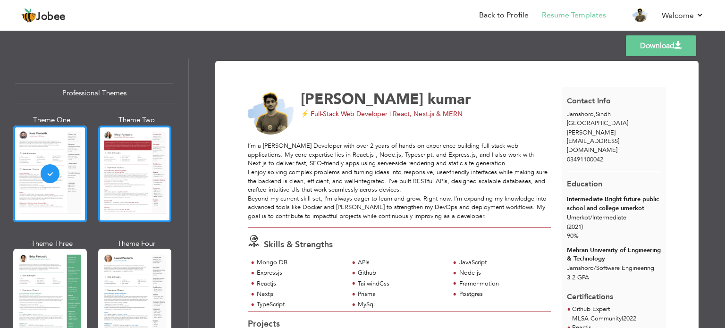
click at [121, 166] on div at bounding box center [135, 174] width 74 height 97
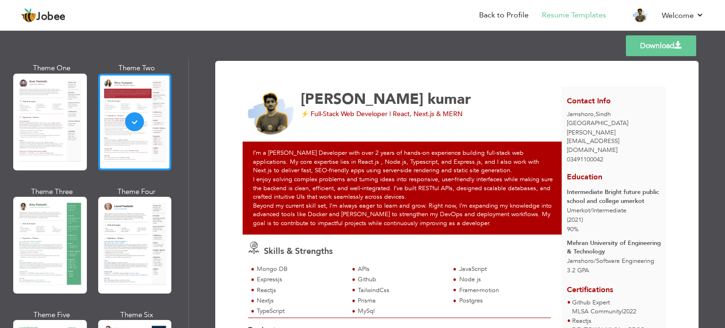
scroll to position [53, 0]
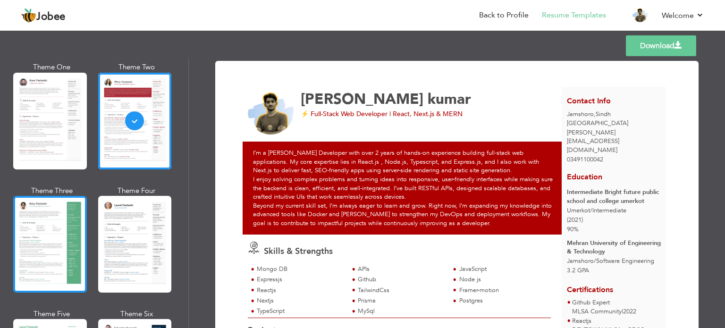
click at [57, 207] on div at bounding box center [50, 244] width 74 height 97
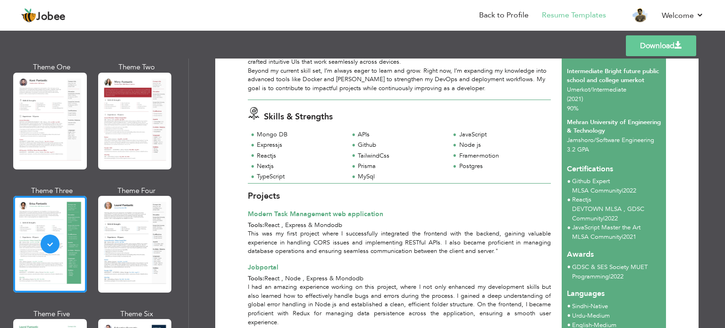
scroll to position [13, 0]
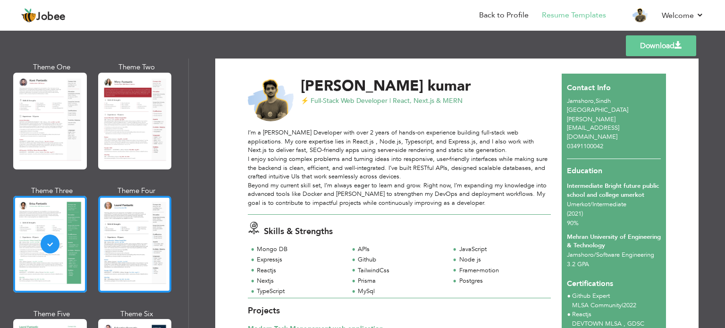
click at [125, 233] on div at bounding box center [135, 244] width 74 height 97
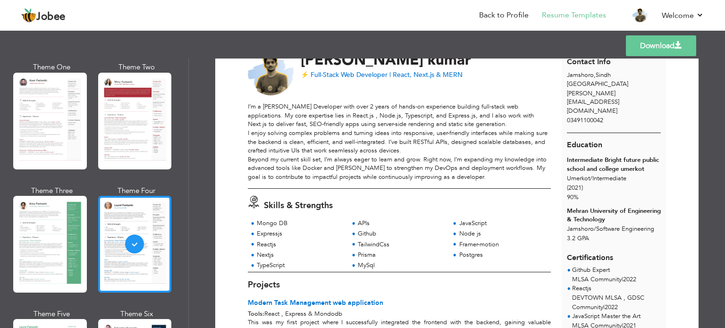
scroll to position [230, 0]
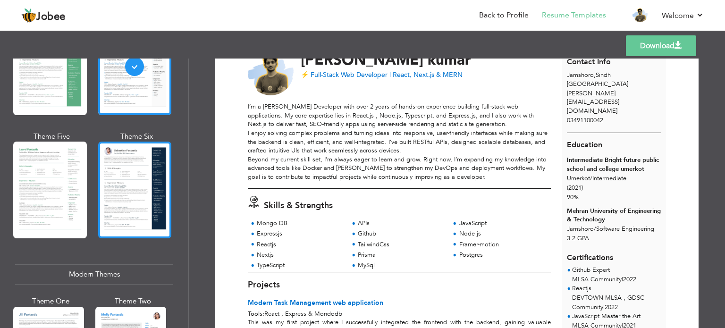
click at [138, 204] on div at bounding box center [135, 190] width 74 height 97
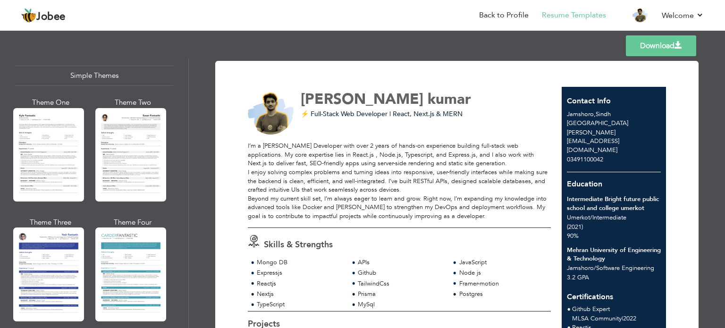
scroll to position [1589, 0]
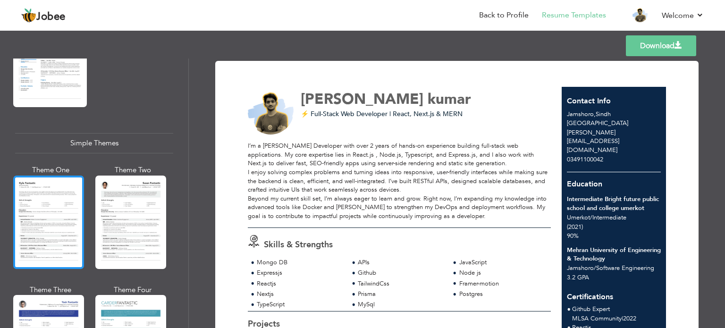
click at [43, 218] on div at bounding box center [48, 222] width 71 height 93
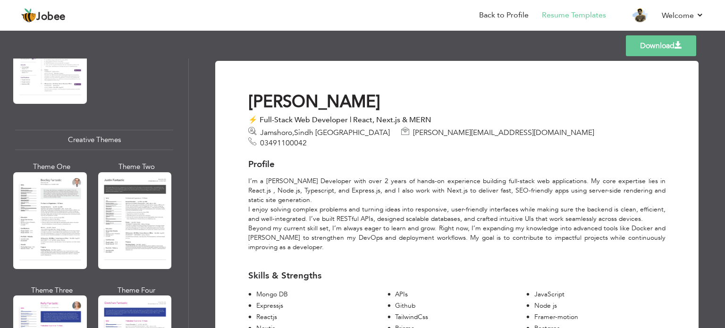
scroll to position [1057, 0]
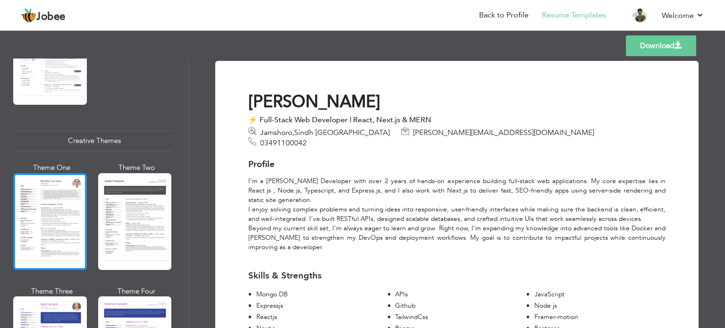
click at [48, 224] on div at bounding box center [50, 221] width 74 height 97
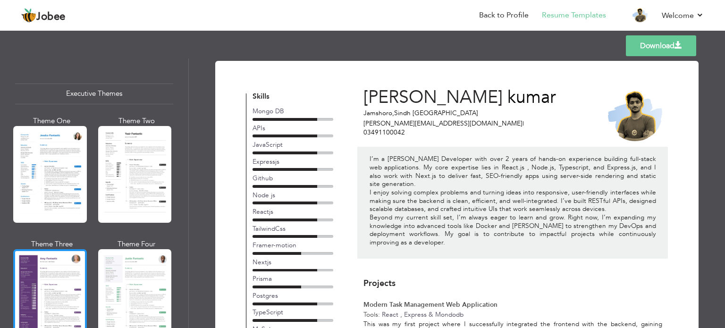
scroll to position [693, 0]
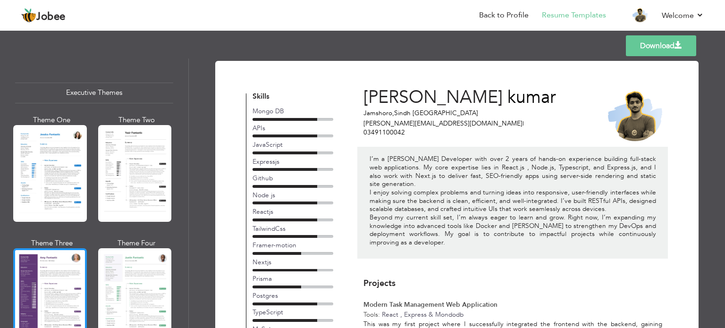
click at [58, 267] on div at bounding box center [50, 296] width 74 height 97
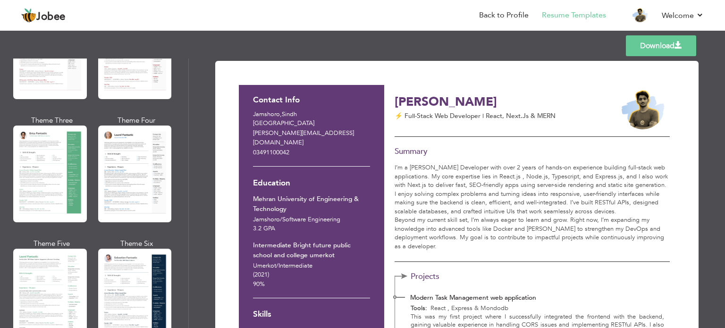
scroll to position [0, 0]
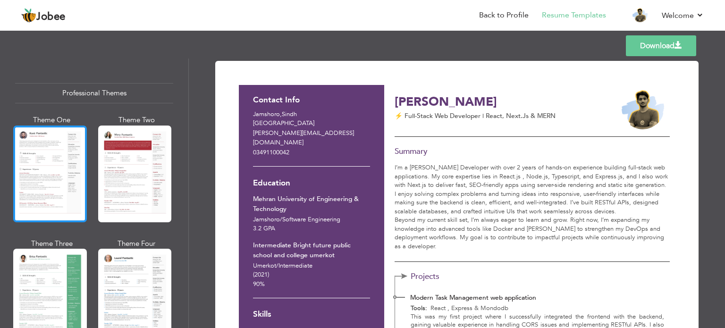
click at [47, 172] on div at bounding box center [50, 174] width 74 height 97
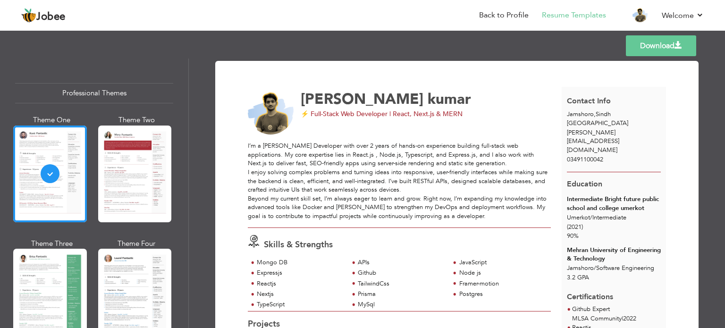
click at [661, 45] on link "Download" at bounding box center [661, 45] width 70 height 21
